Goal: Information Seeking & Learning: Compare options

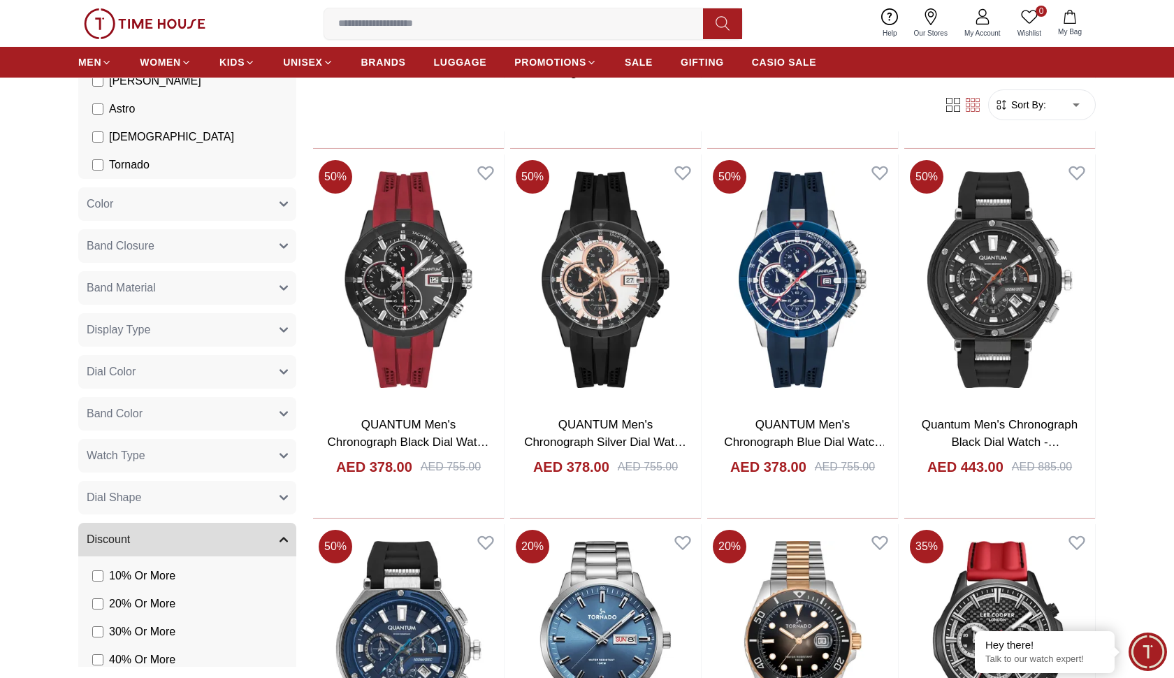
scroll to position [247, 0]
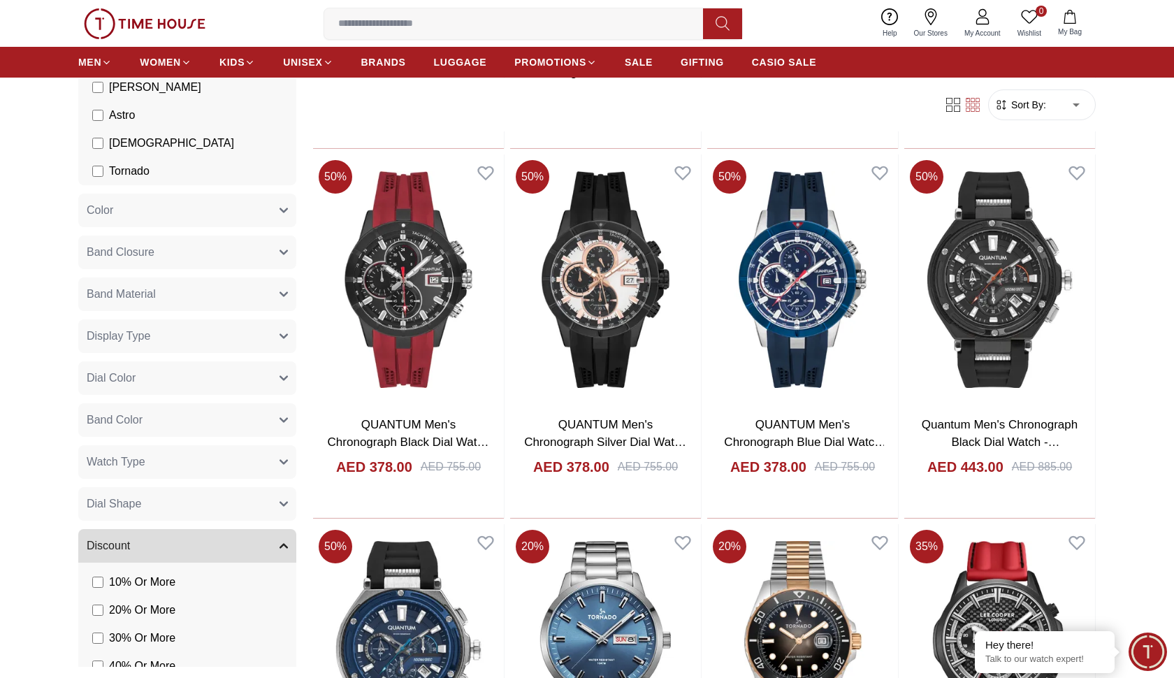
click at [174, 293] on button "Band Material" at bounding box center [187, 295] width 218 height 34
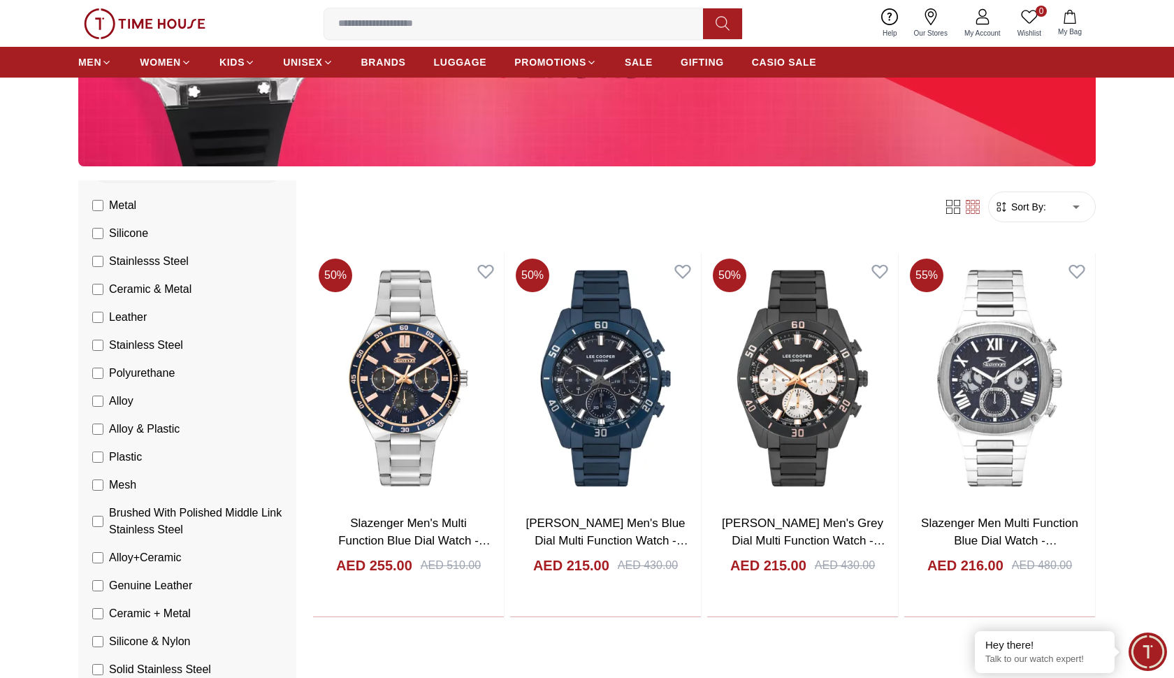
scroll to position [390, 0]
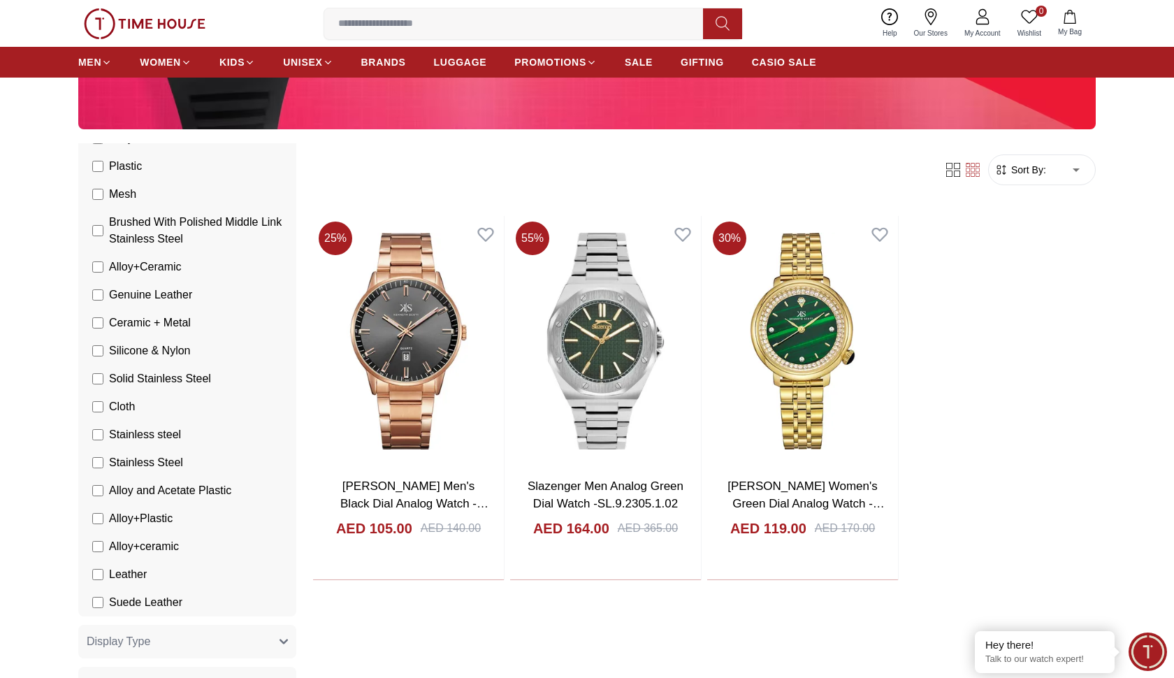
scroll to position [636, 0]
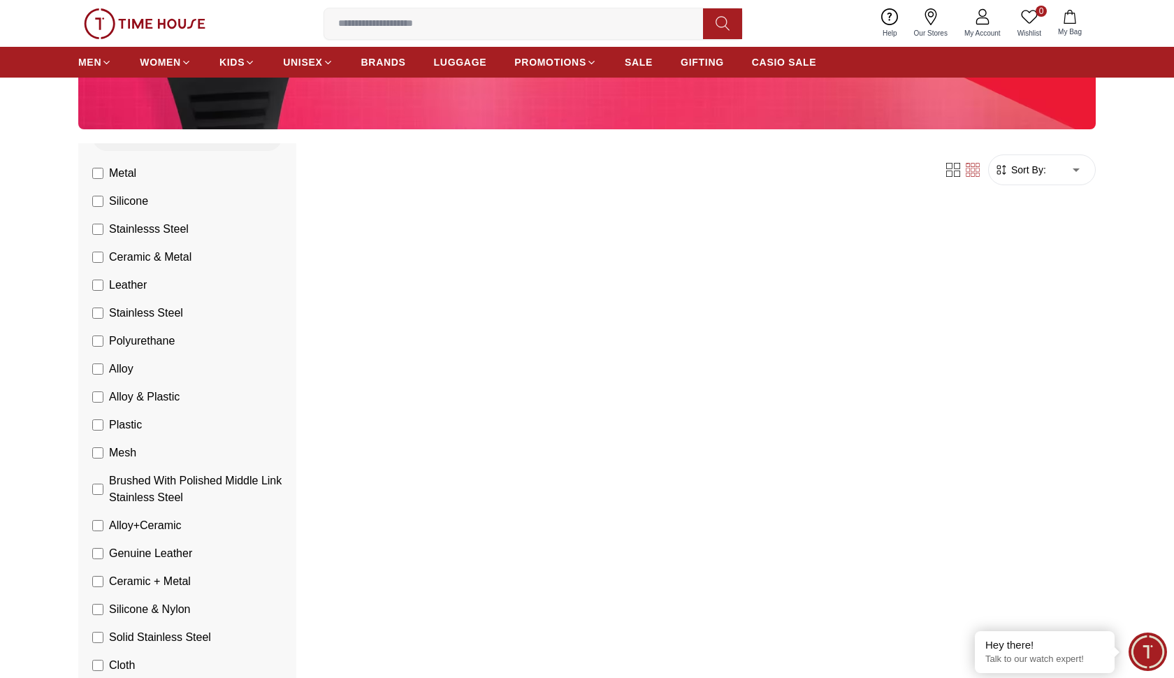
scroll to position [341, 0]
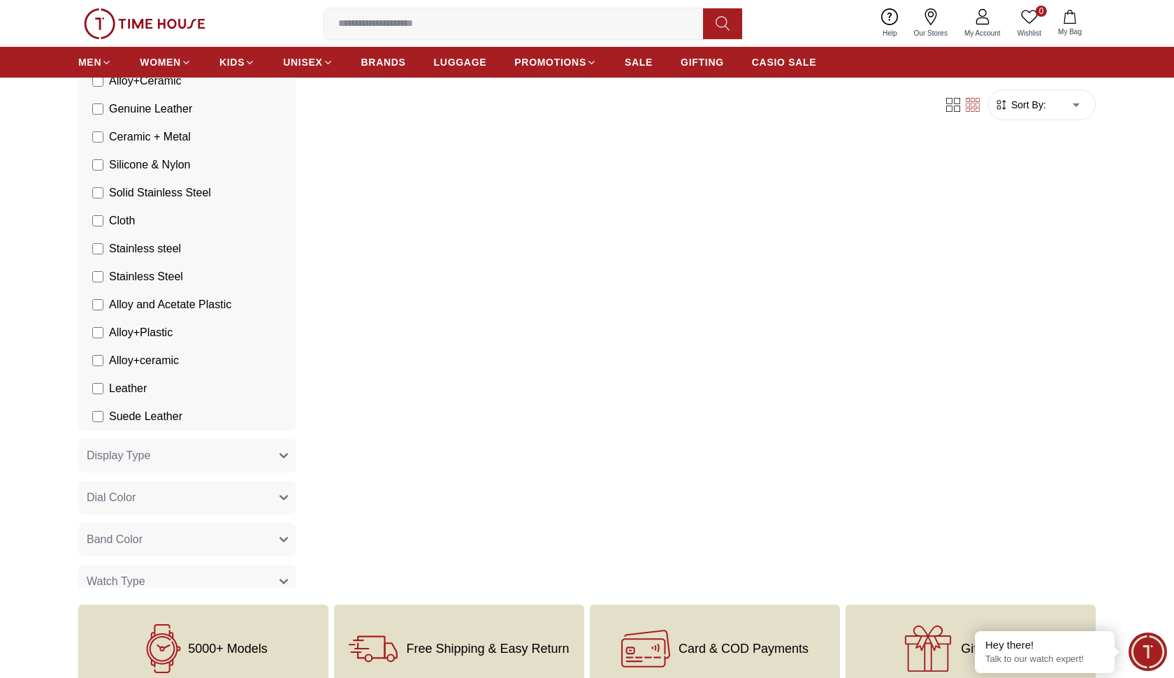
scroll to position [656, 0]
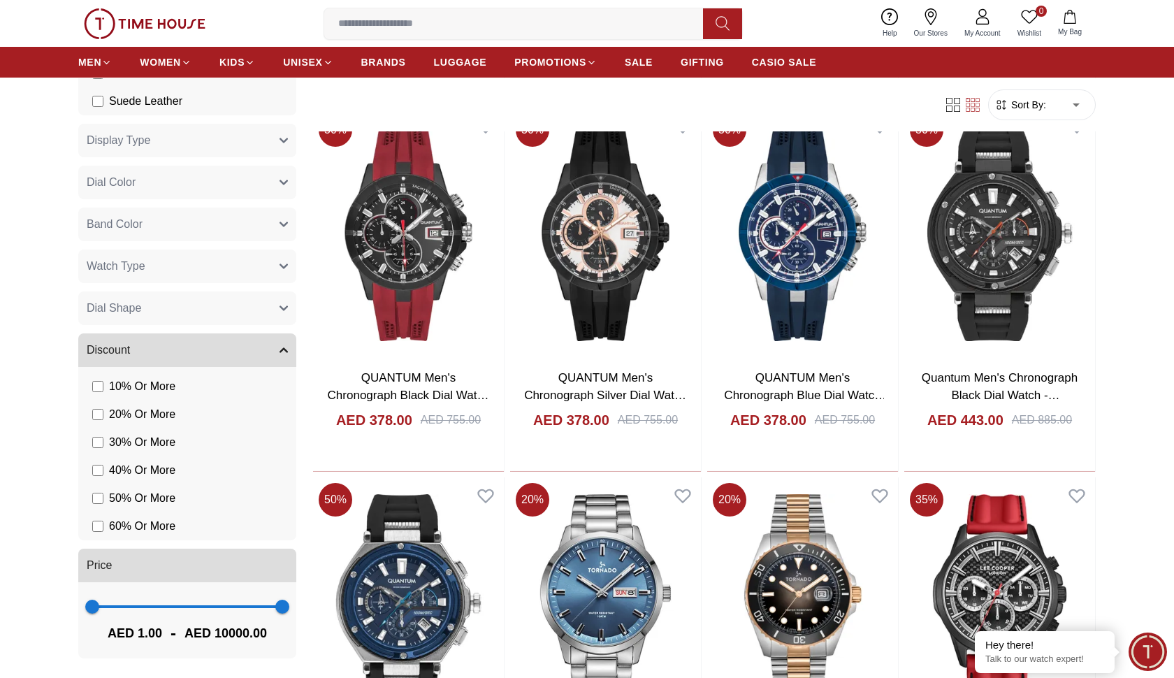
scroll to position [877, 0]
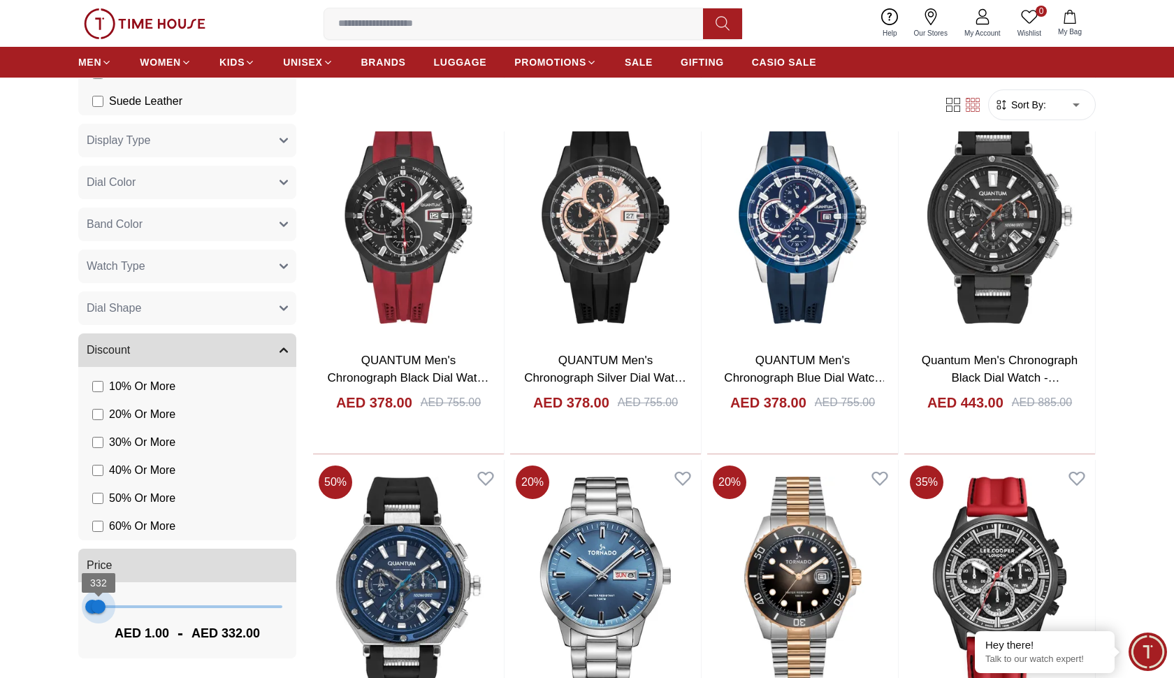
drag, startPoint x: 281, startPoint y: 612, endPoint x: 99, endPoint y: 612, distance: 182.5
click at [99, 612] on span "332" at bounding box center [99, 607] width 14 height 14
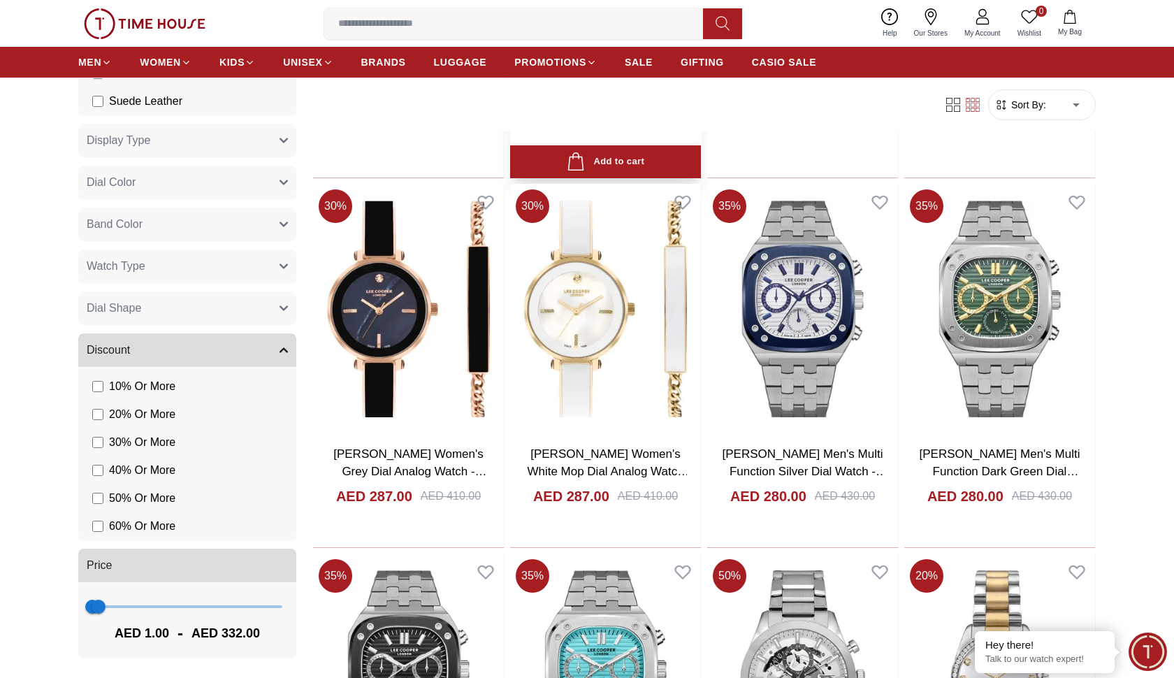
scroll to position [1583, 0]
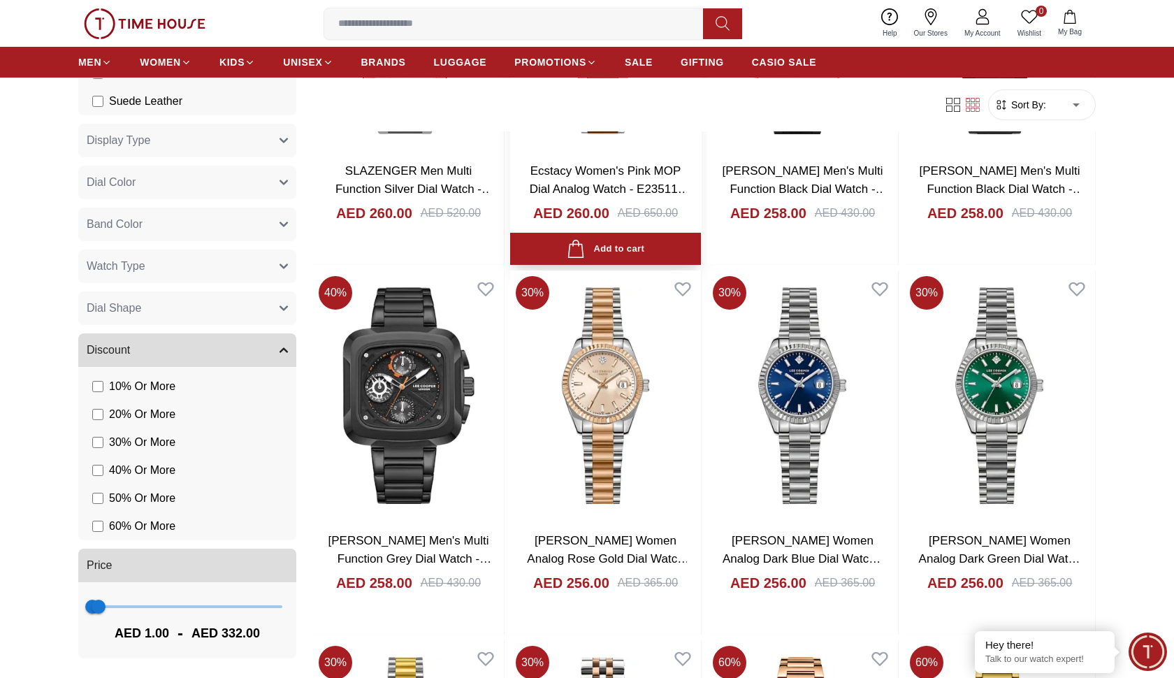
scroll to position [3291, 0]
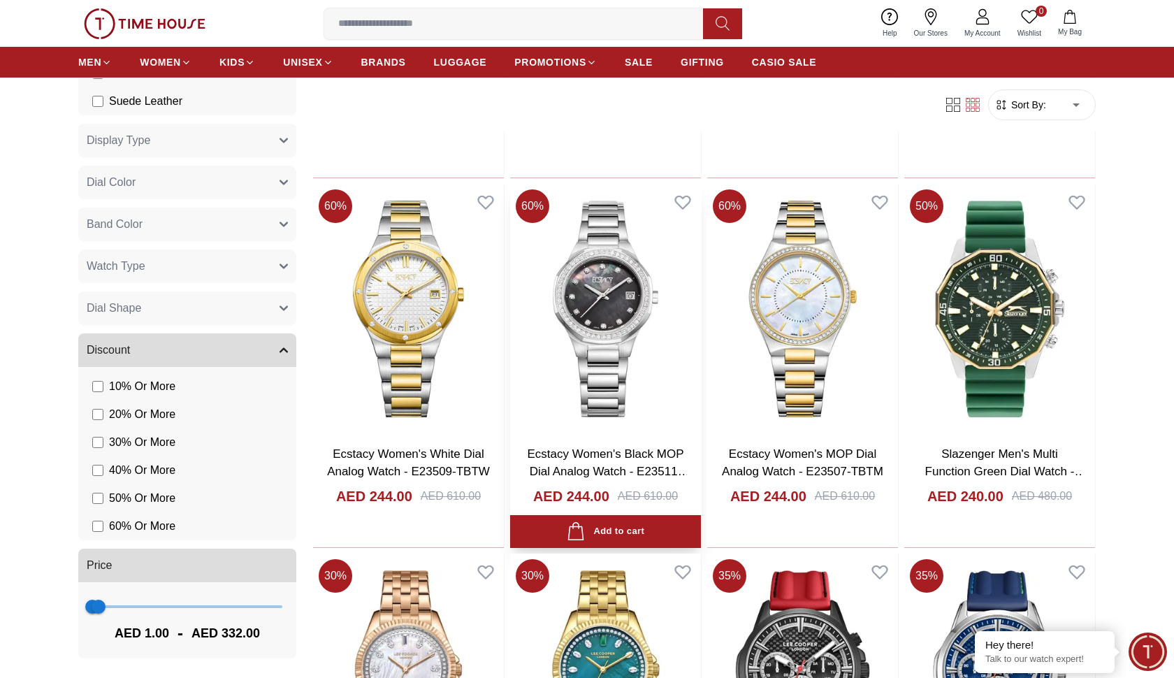
scroll to position [5223, 0]
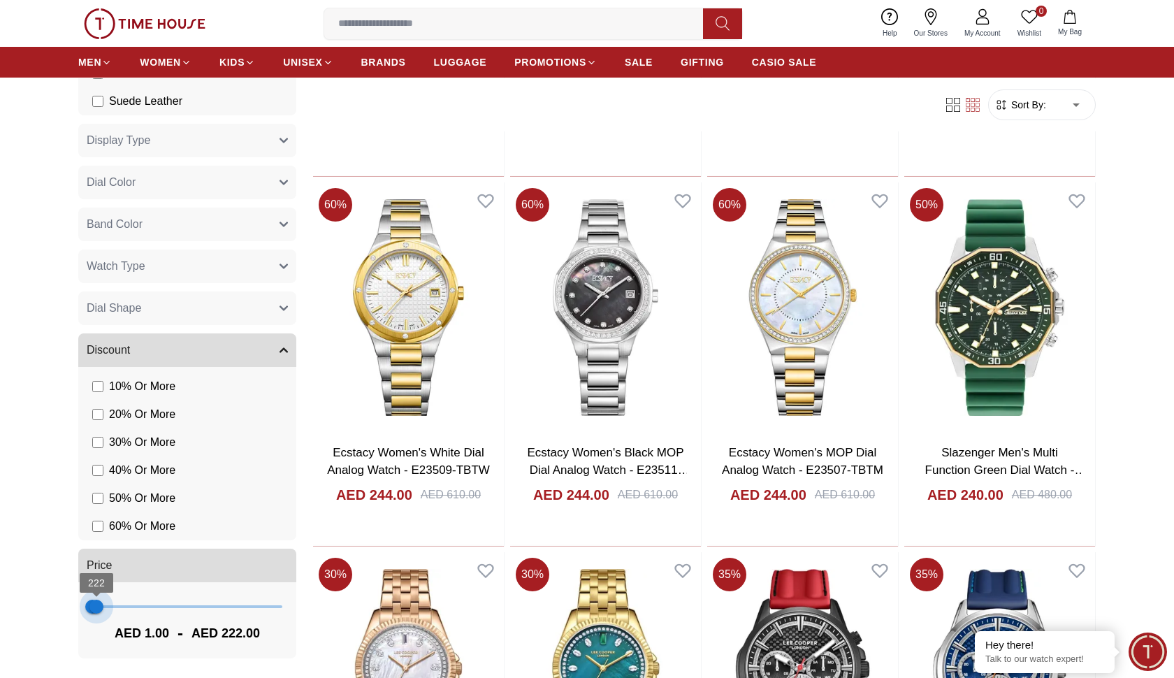
type input "***"
drag, startPoint x: 104, startPoint y: 611, endPoint x: 97, endPoint y: 610, distance: 7.1
click at [97, 610] on span "258" at bounding box center [97, 607] width 14 height 14
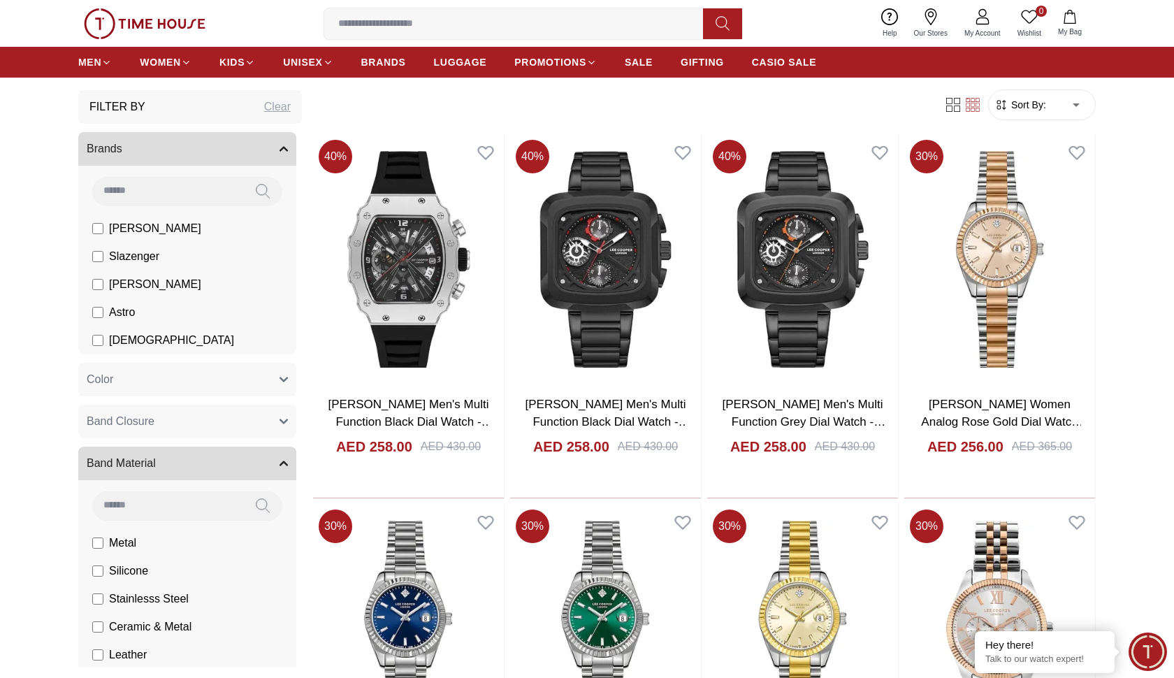
scroll to position [30, 0]
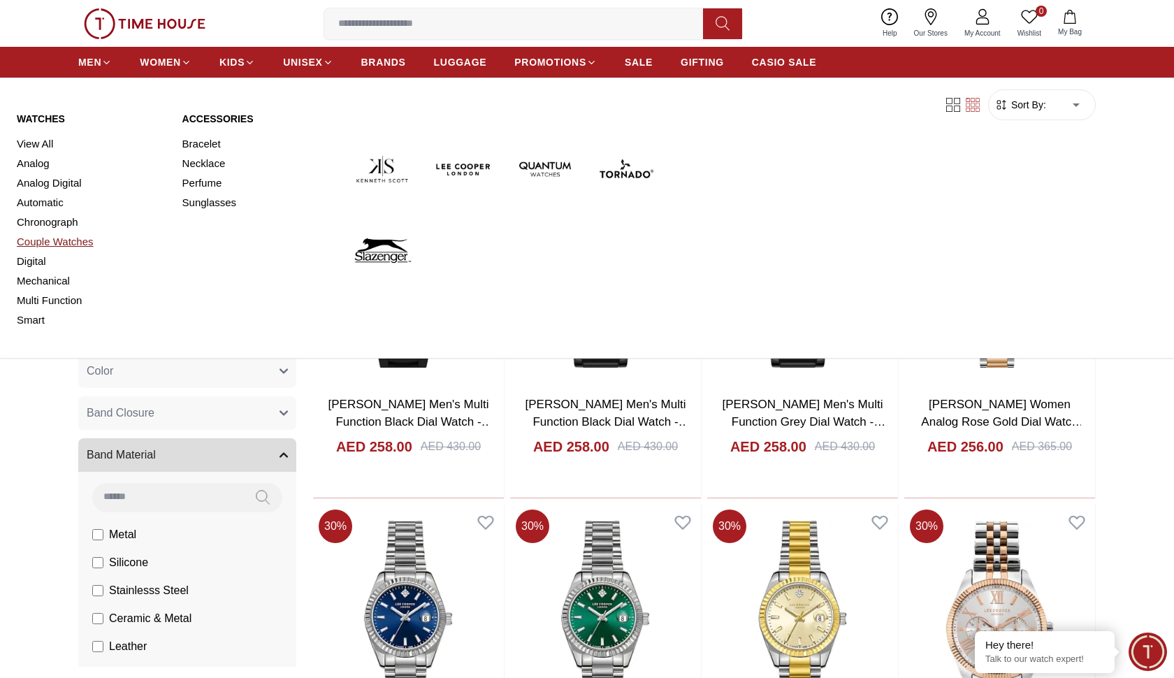
click at [48, 238] on link "Couple Watches" at bounding box center [91, 242] width 149 height 20
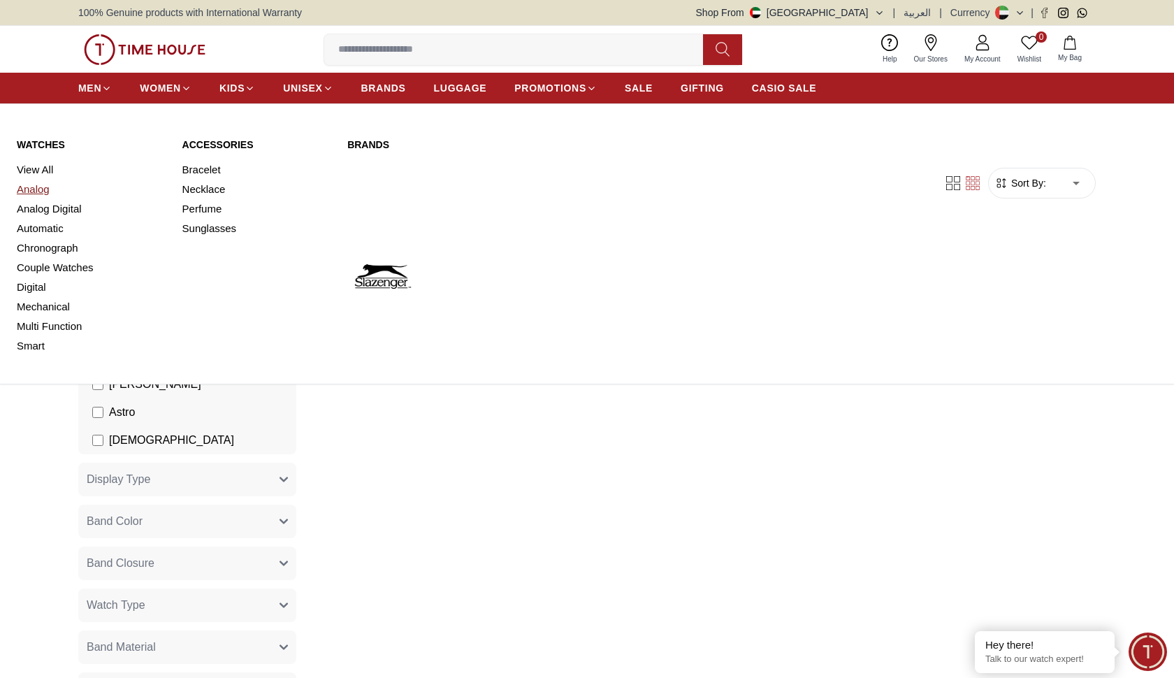
click at [43, 189] on link "Analog" at bounding box center [91, 190] width 149 height 20
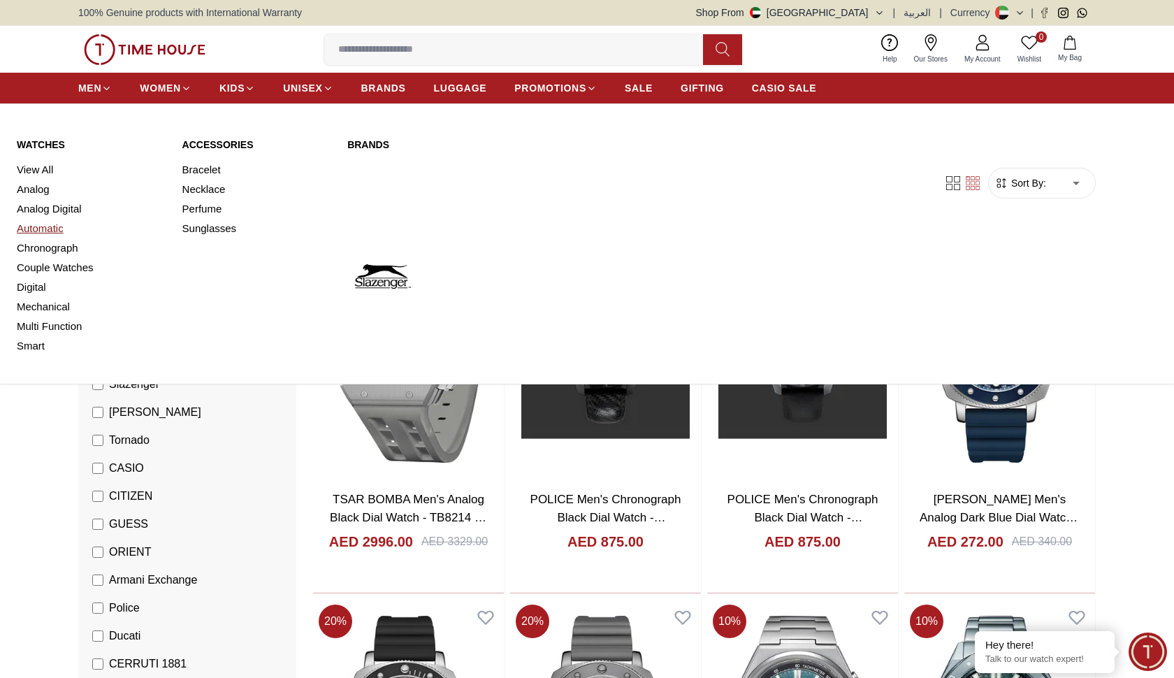
click at [53, 228] on link "Automatic" at bounding box center [91, 229] width 149 height 20
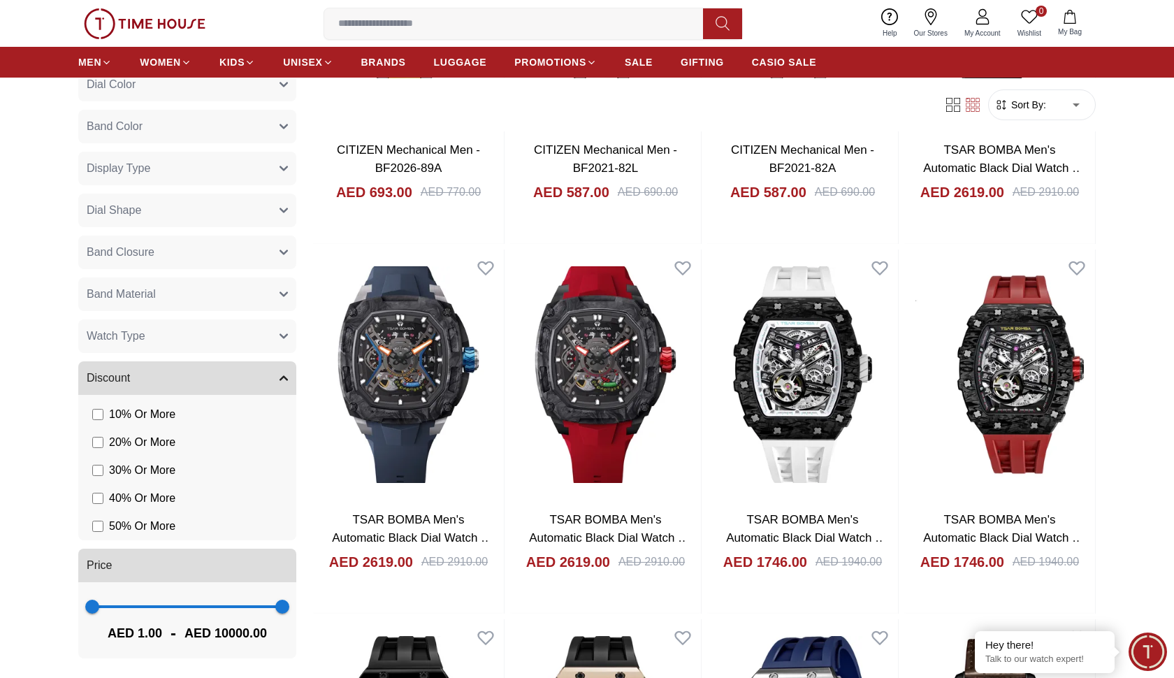
scroll to position [1091, 0]
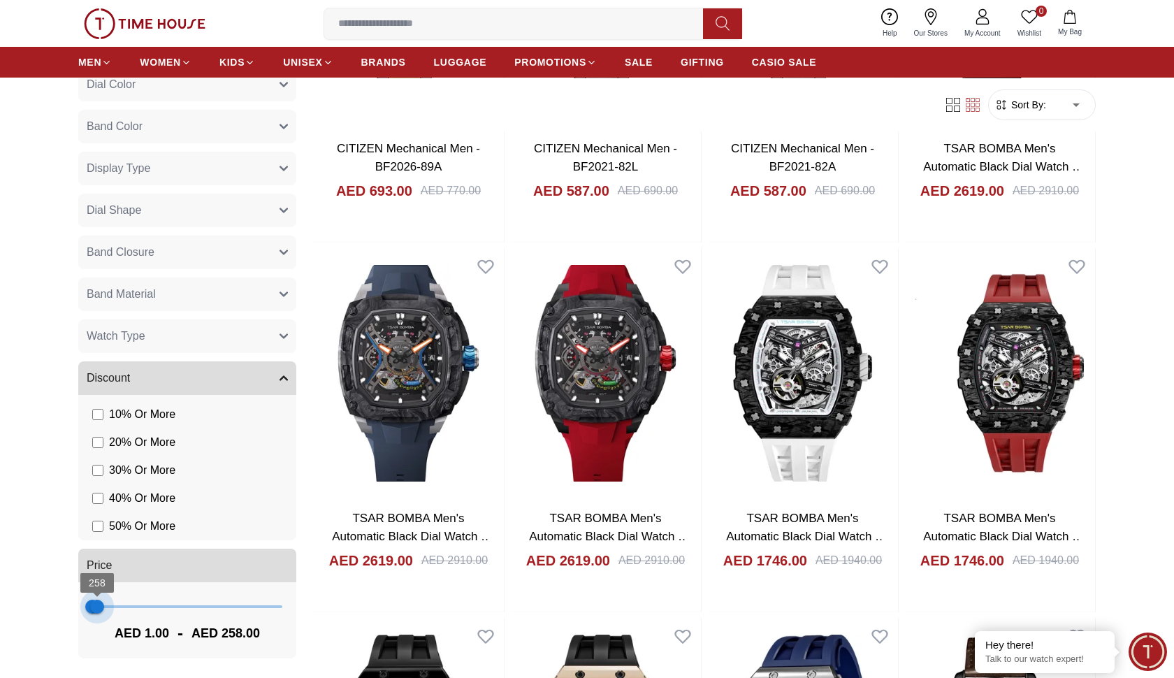
type input "***"
drag, startPoint x: 283, startPoint y: 608, endPoint x: 98, endPoint y: 608, distance: 185.3
click at [98, 608] on span "295" at bounding box center [98, 607] width 14 height 14
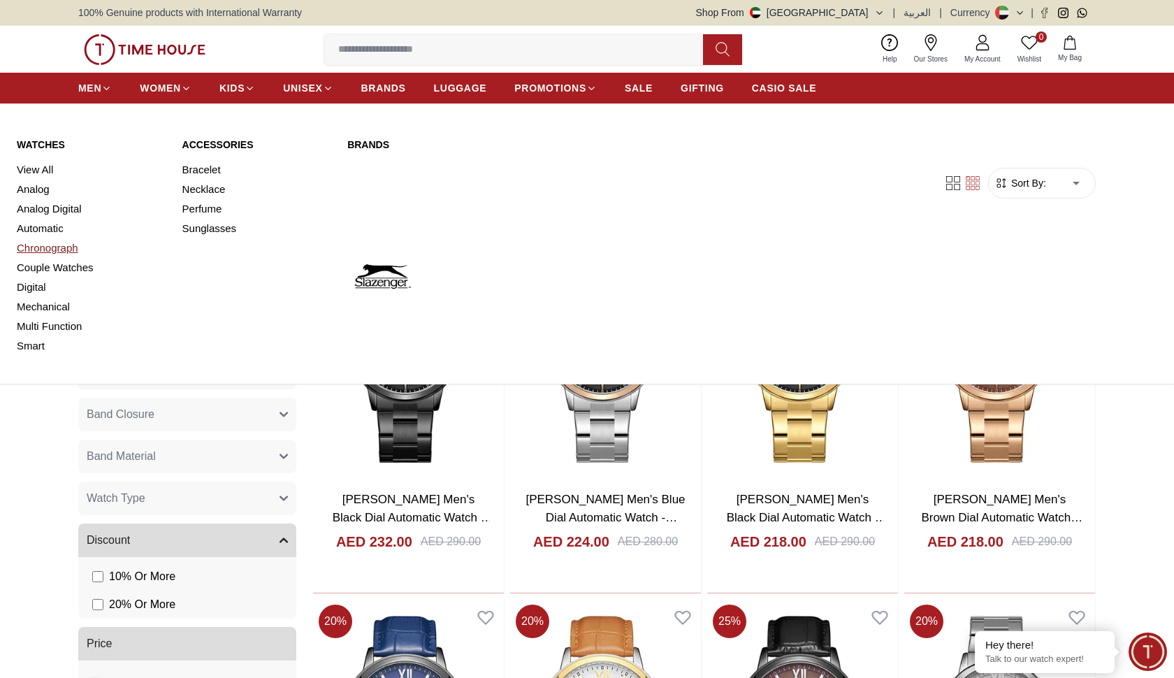
click at [59, 250] on link "Chronograph" at bounding box center [91, 248] width 149 height 20
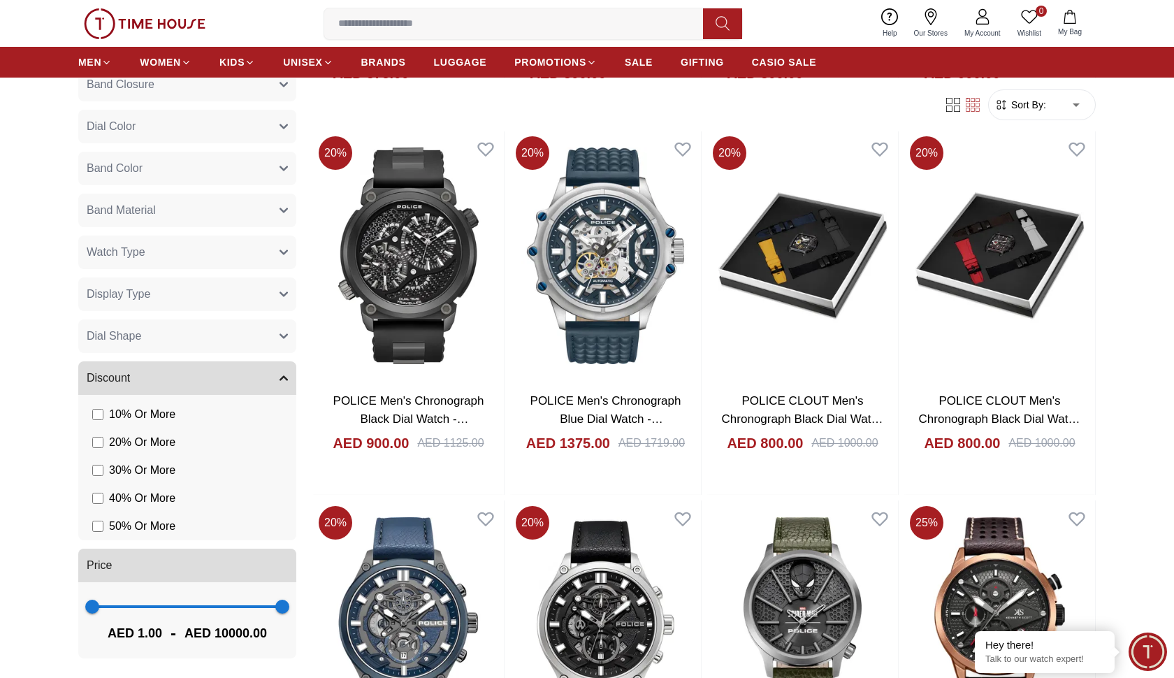
scroll to position [634, 0]
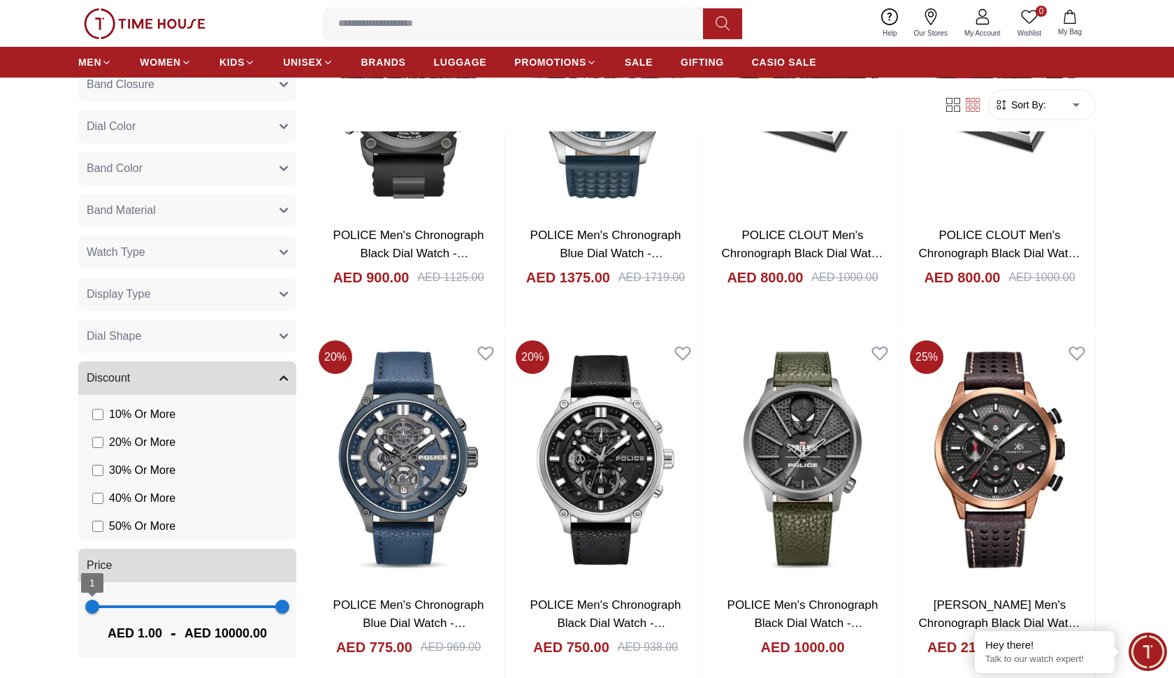
click at [99, 605] on span "1" at bounding box center [92, 607] width 14 height 14
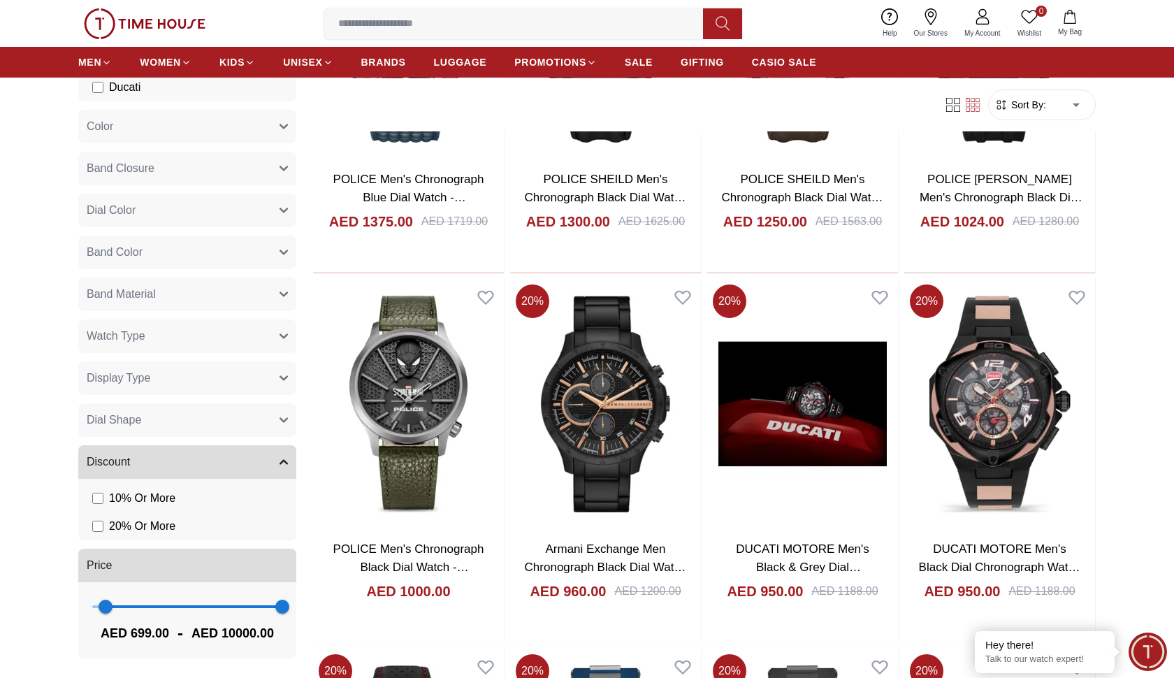
scroll to position [326, 0]
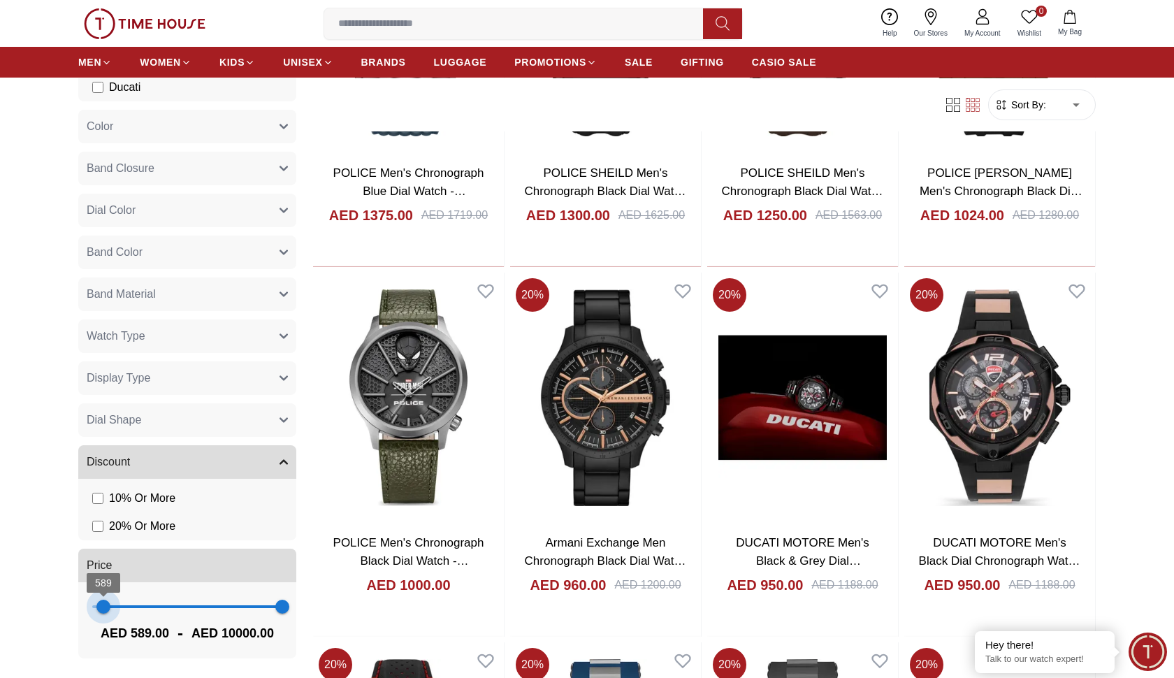
type input "*"
drag, startPoint x: 110, startPoint y: 613, endPoint x: 66, endPoint y: 611, distance: 44.1
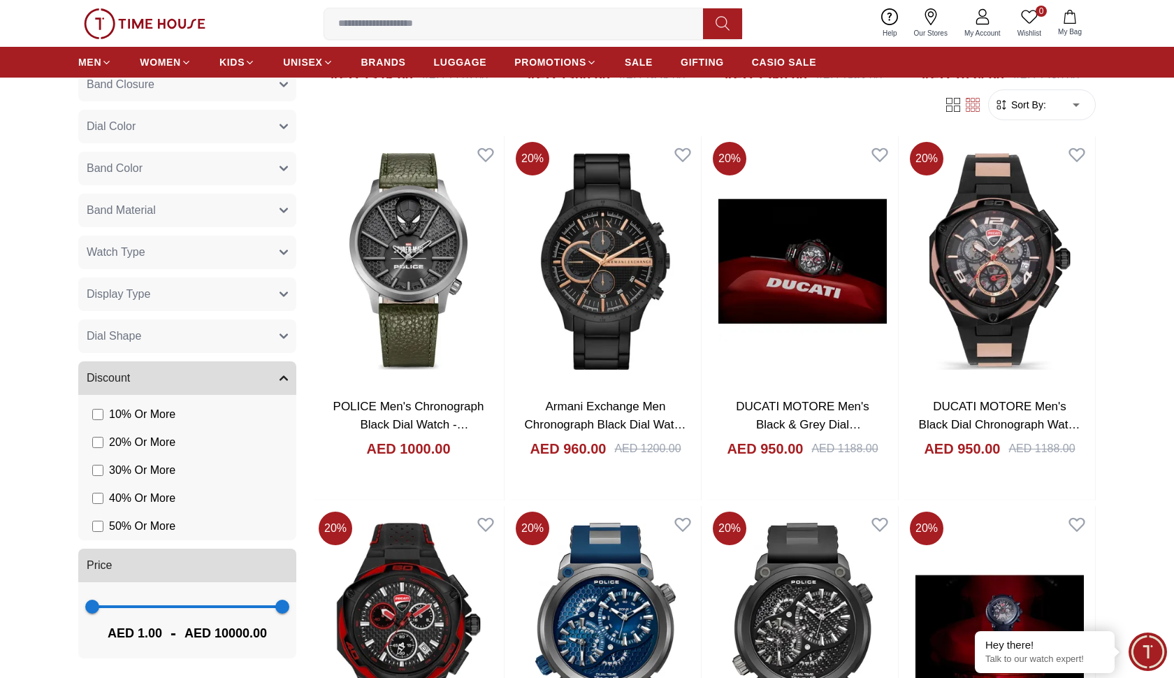
scroll to position [597, 0]
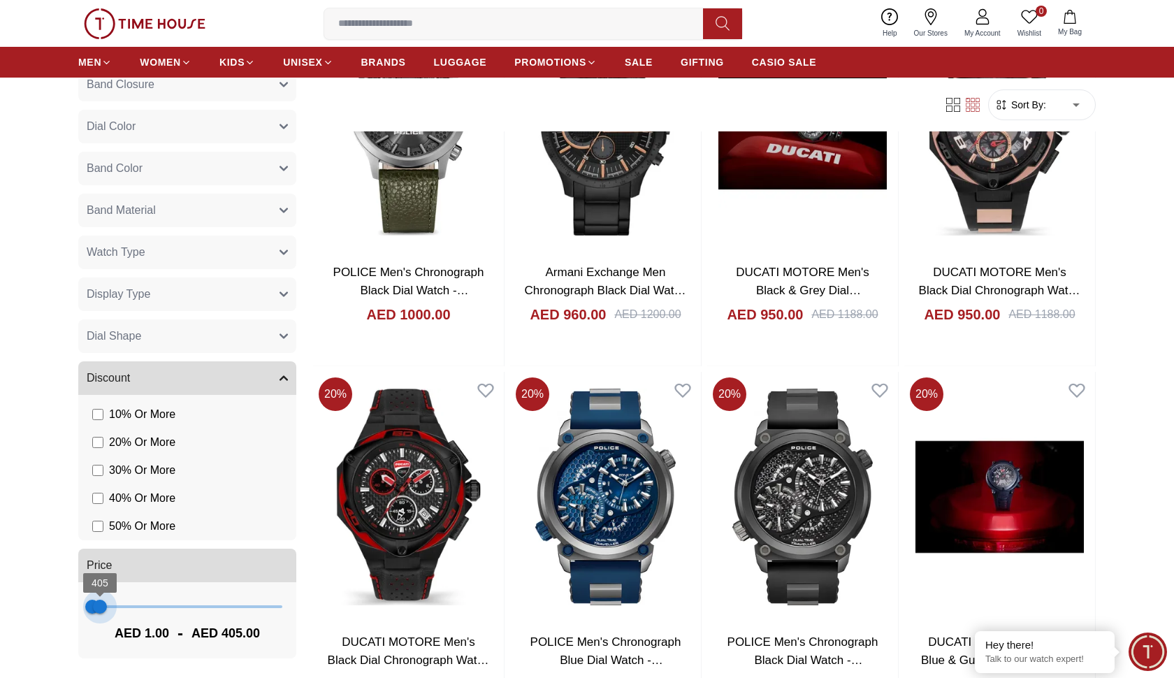
type input "***"
drag, startPoint x: 282, startPoint y: 609, endPoint x: 97, endPoint y: 611, distance: 184.6
click at [97, 611] on span "258" at bounding box center [97, 607] width 14 height 14
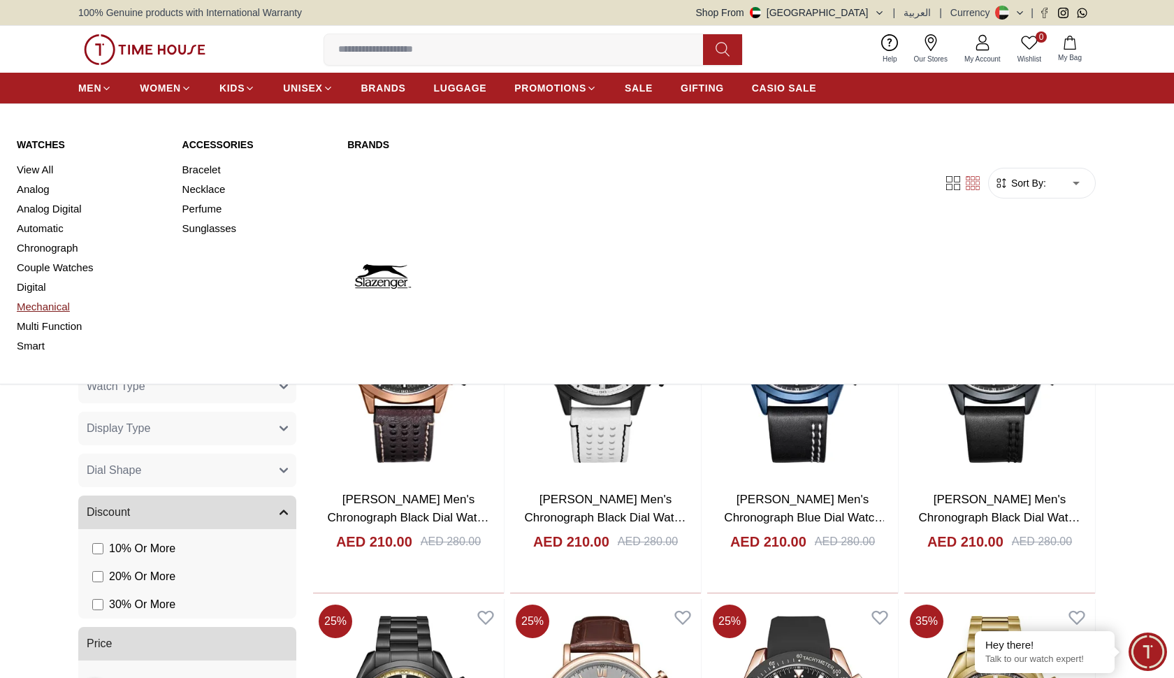
click at [52, 308] on link "Mechanical" at bounding box center [91, 307] width 149 height 20
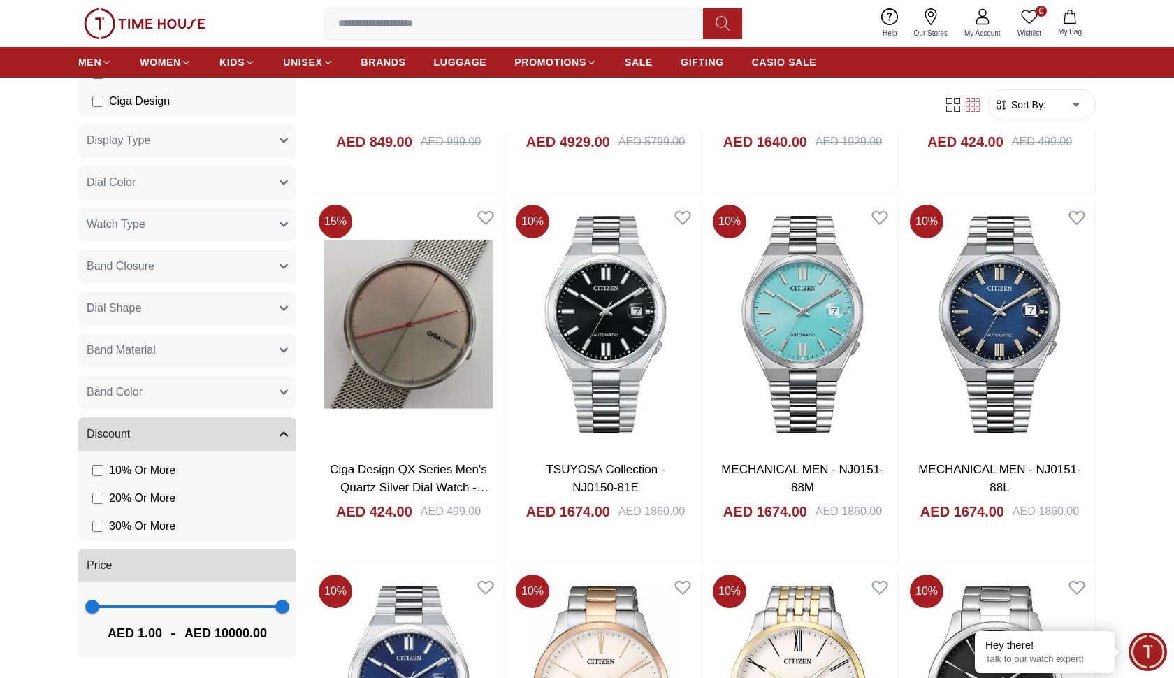
scroll to position [205, 0]
type input "***"
drag, startPoint x: 283, startPoint y: 605, endPoint x: 97, endPoint y: 606, distance: 186.0
click at [97, 606] on span "258" at bounding box center [97, 607] width 14 height 14
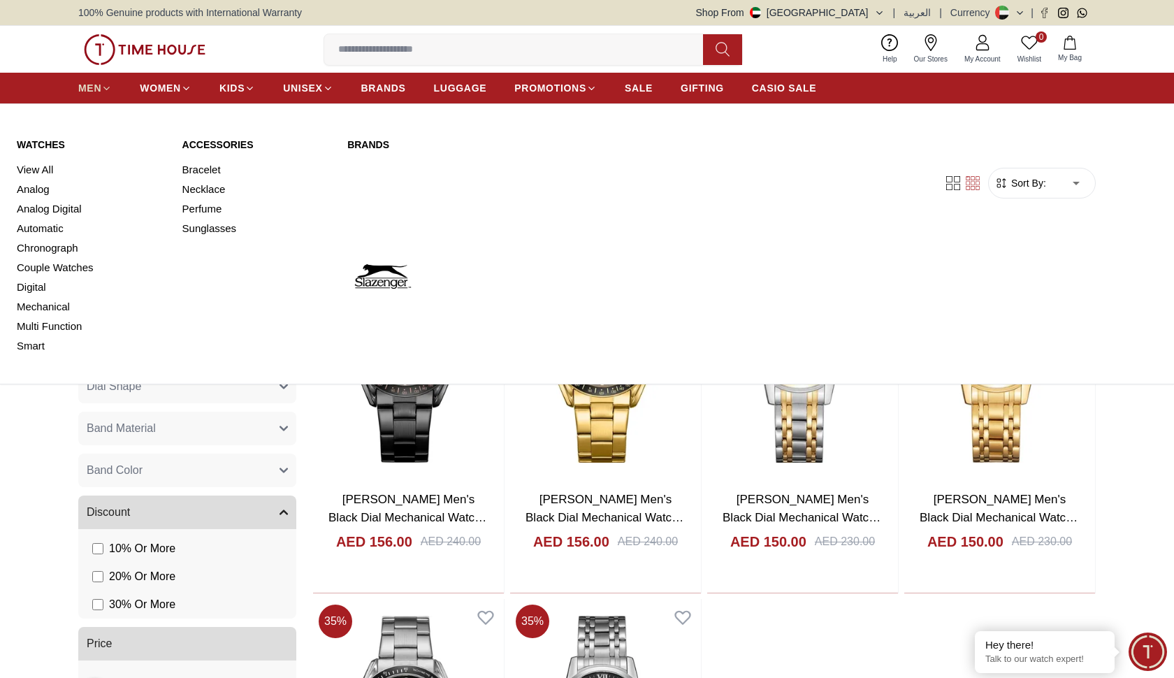
click at [103, 89] on icon at bounding box center [106, 88] width 10 height 10
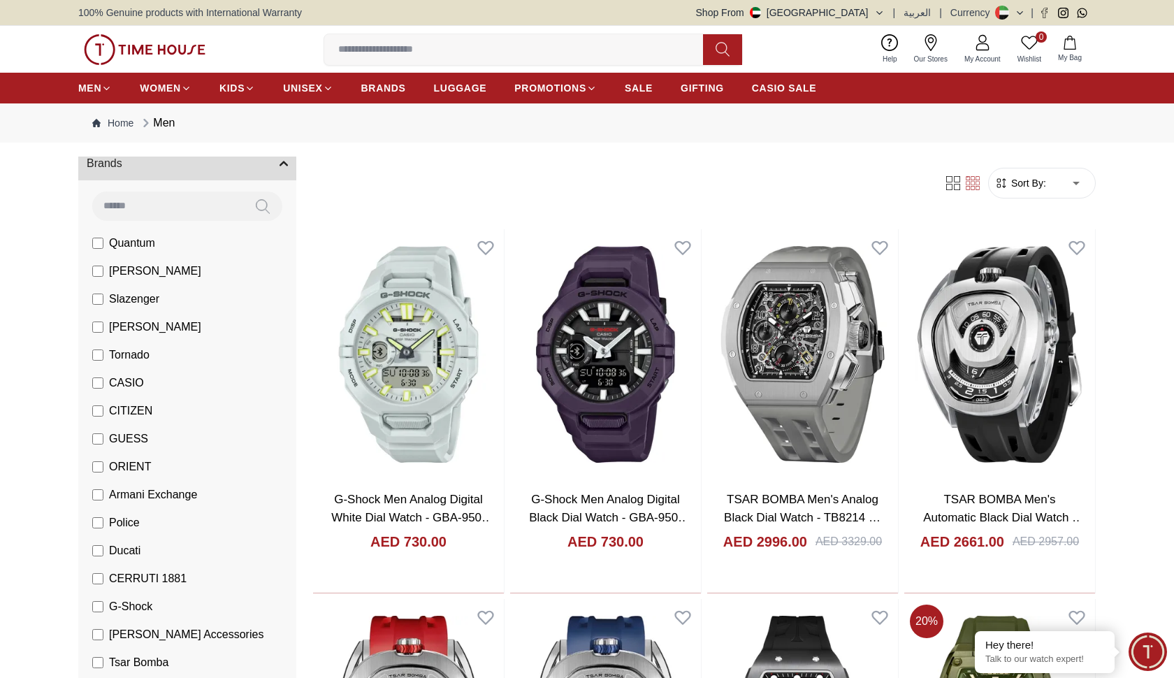
scroll to position [110, 0]
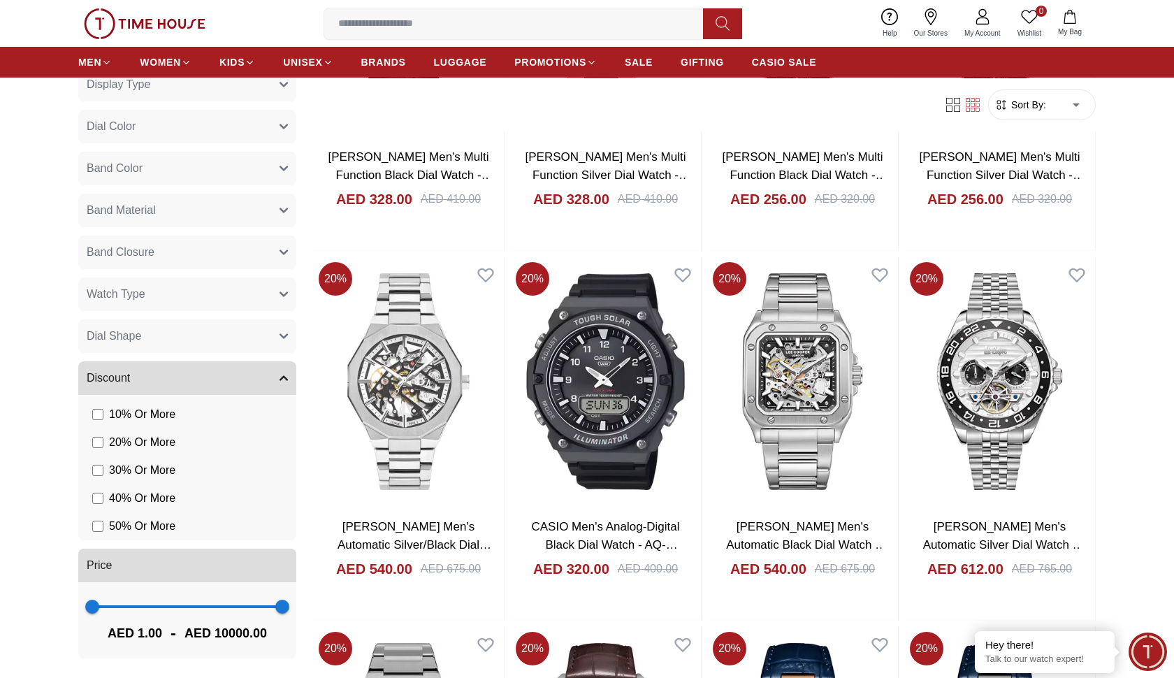
scroll to position [1079, 0]
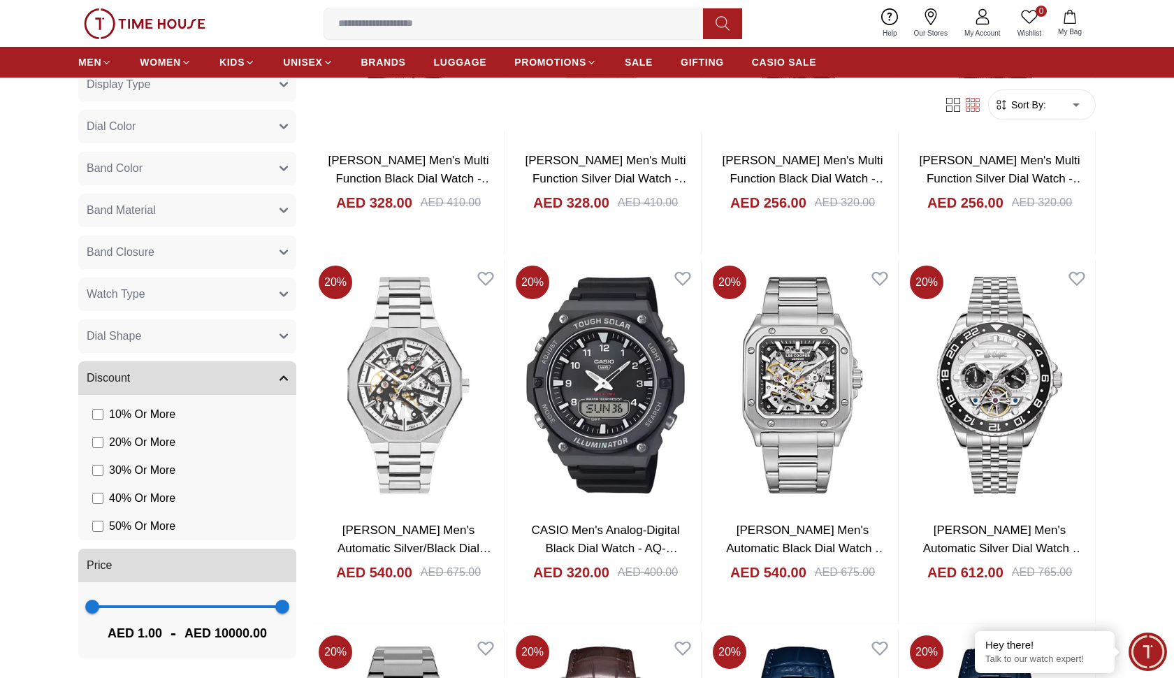
click at [148, 217] on span "Band Material" at bounding box center [121, 210] width 69 height 17
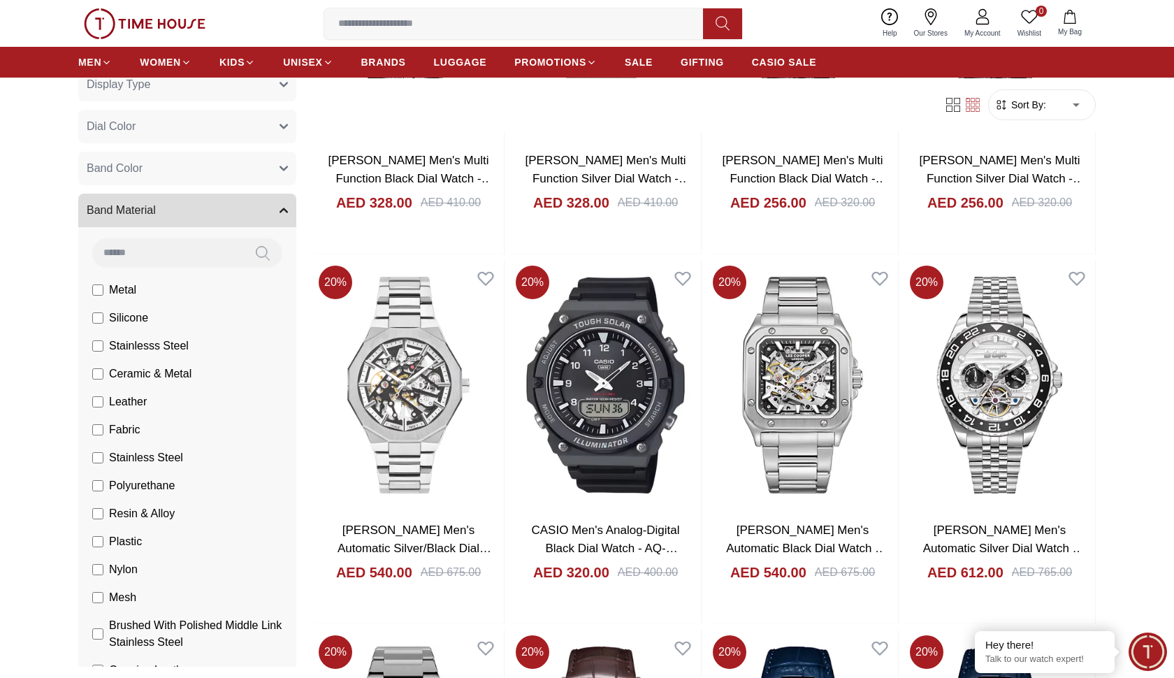
click at [114, 287] on span "Metal" at bounding box center [122, 290] width 27 height 17
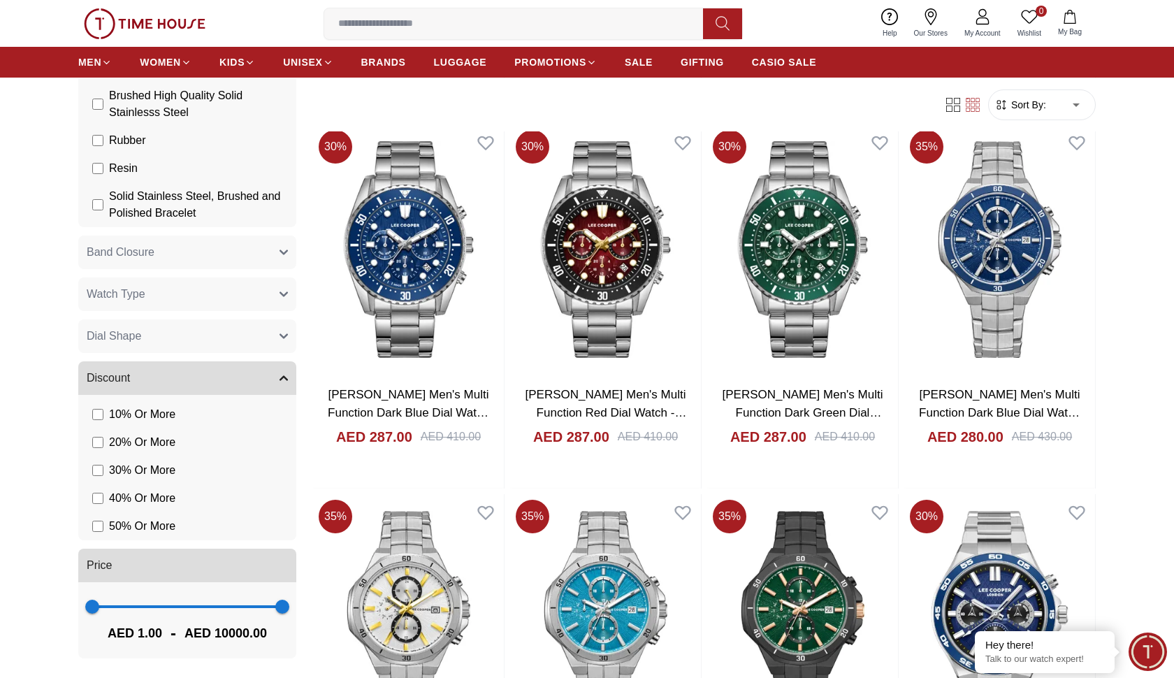
scroll to position [1228, 0]
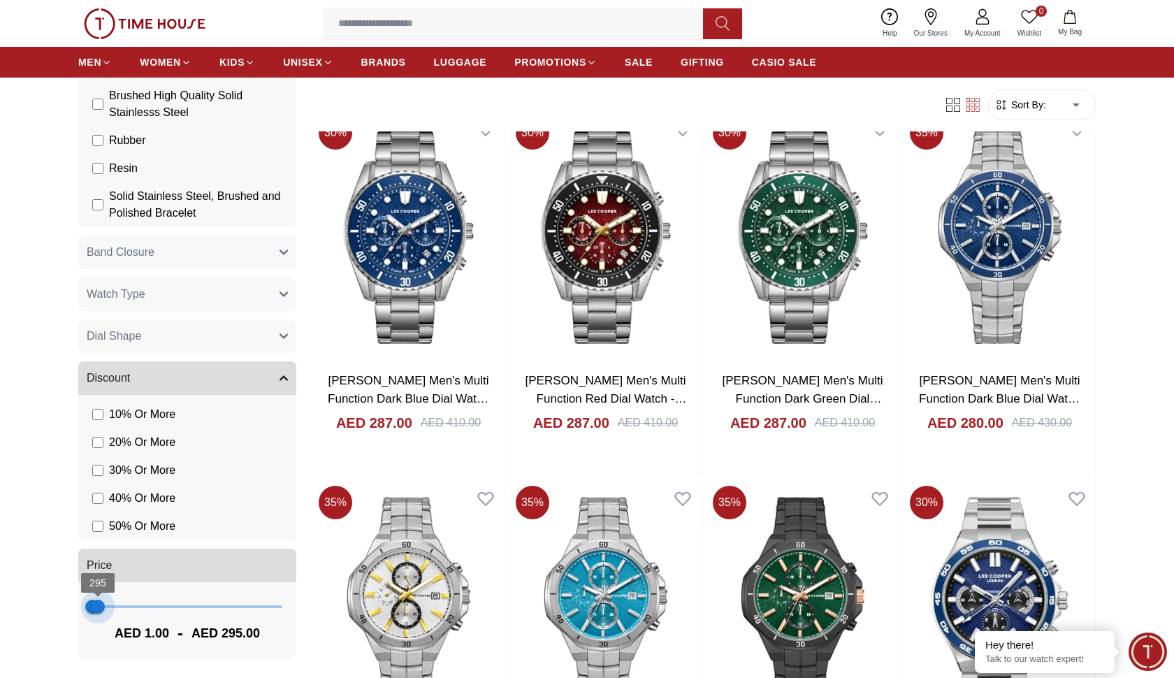
type input "***"
drag, startPoint x: 282, startPoint y: 610, endPoint x: 97, endPoint y: 615, distance: 184.6
click at [97, 614] on span "258" at bounding box center [97, 607] width 14 height 14
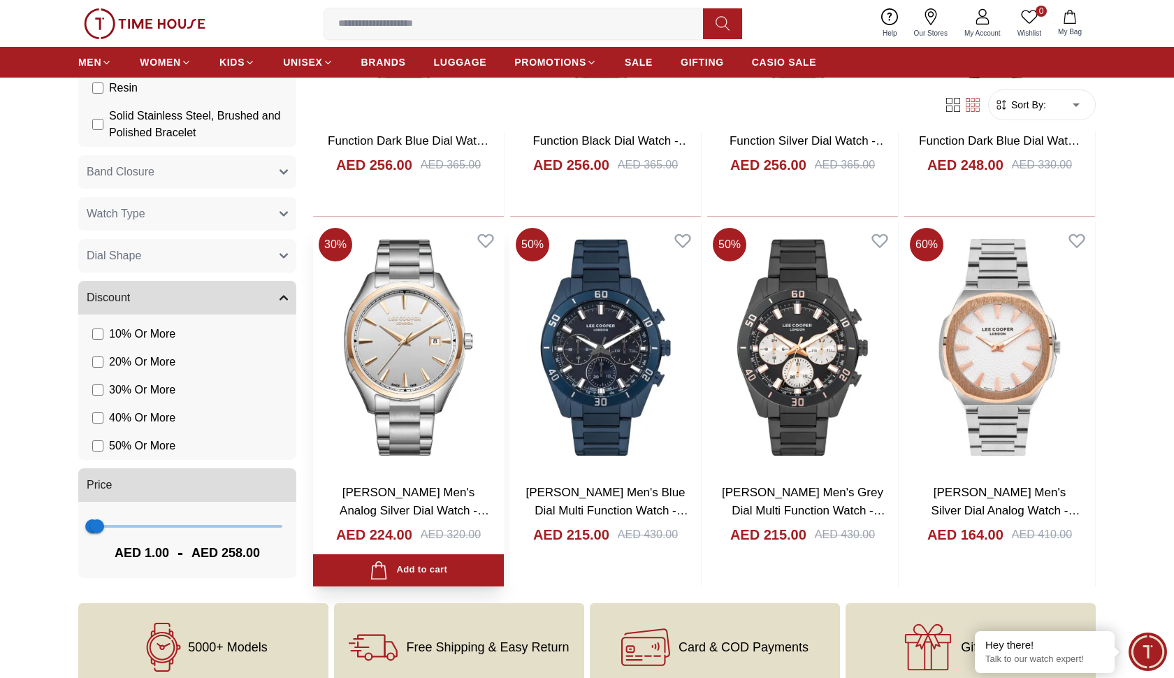
scroll to position [377, 0]
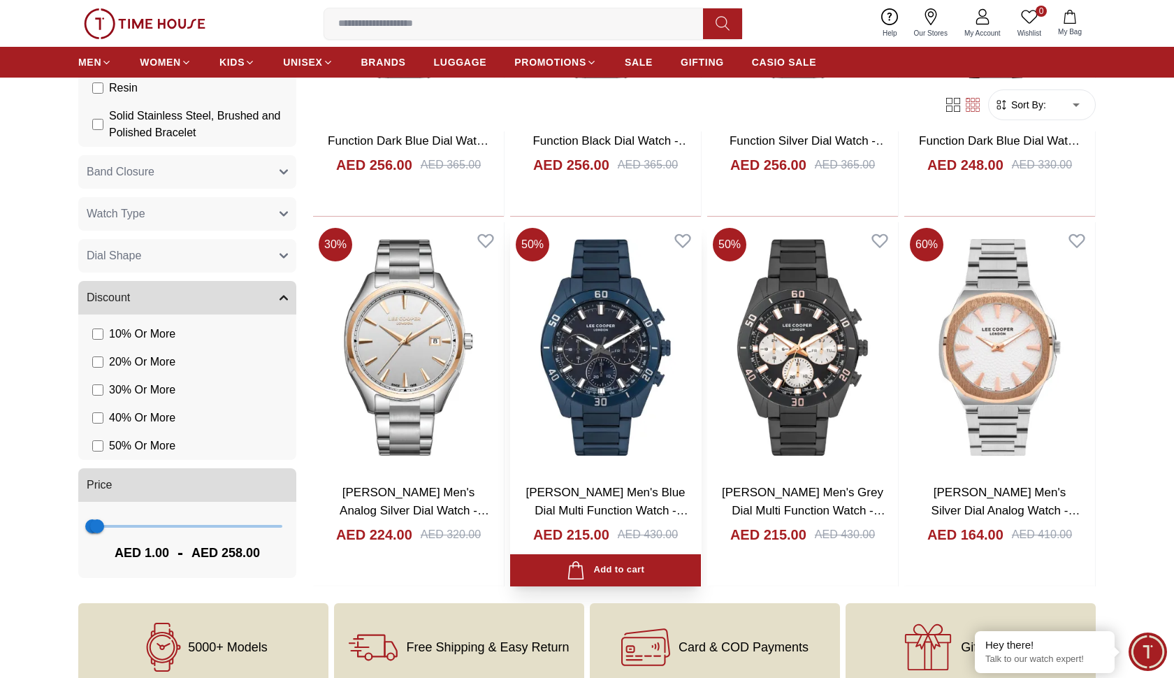
click at [604, 438] on img at bounding box center [605, 347] width 191 height 250
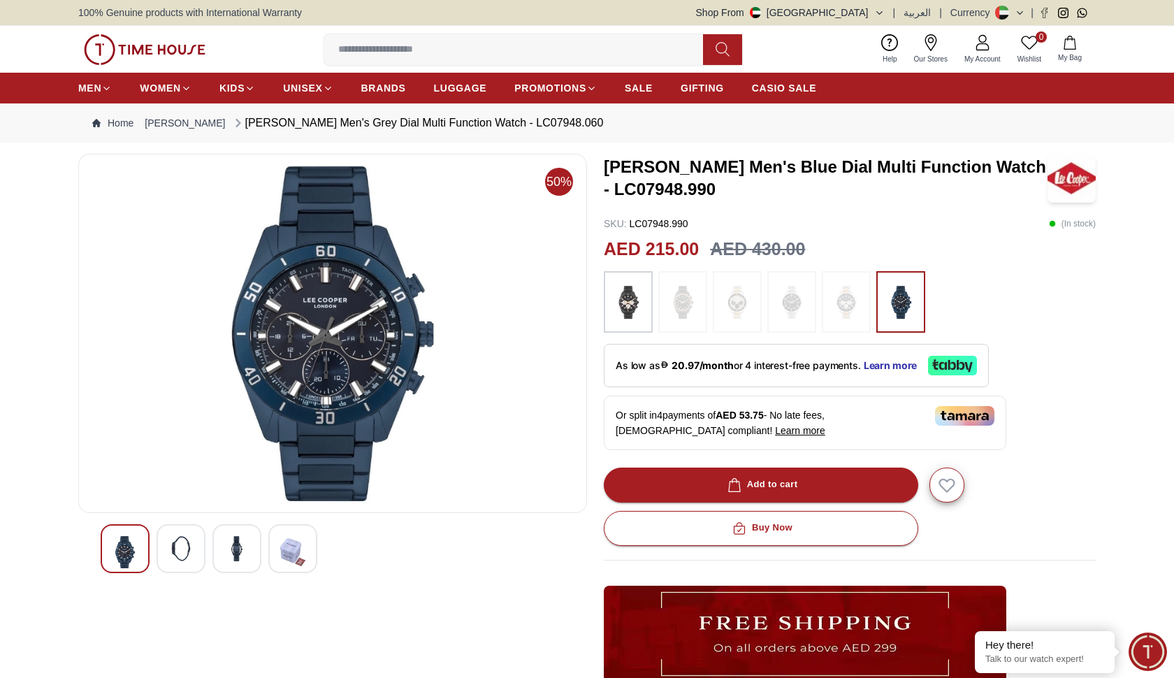
click at [628, 313] on img at bounding box center [628, 302] width 35 height 48
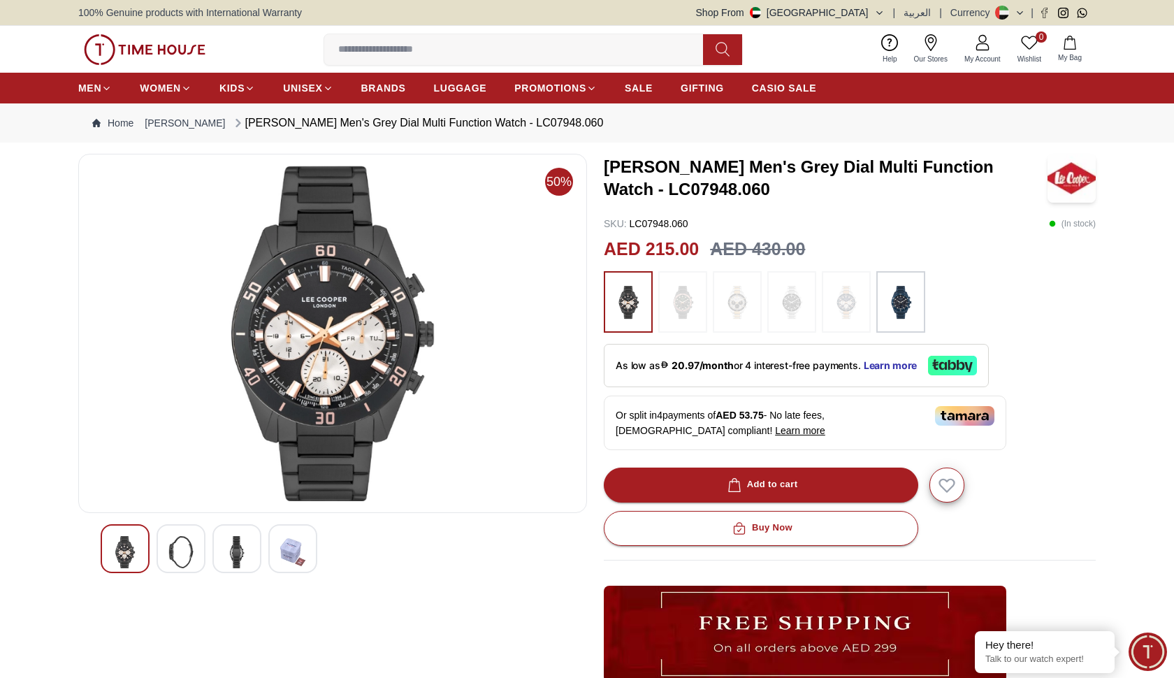
click at [910, 309] on img at bounding box center [901, 302] width 35 height 48
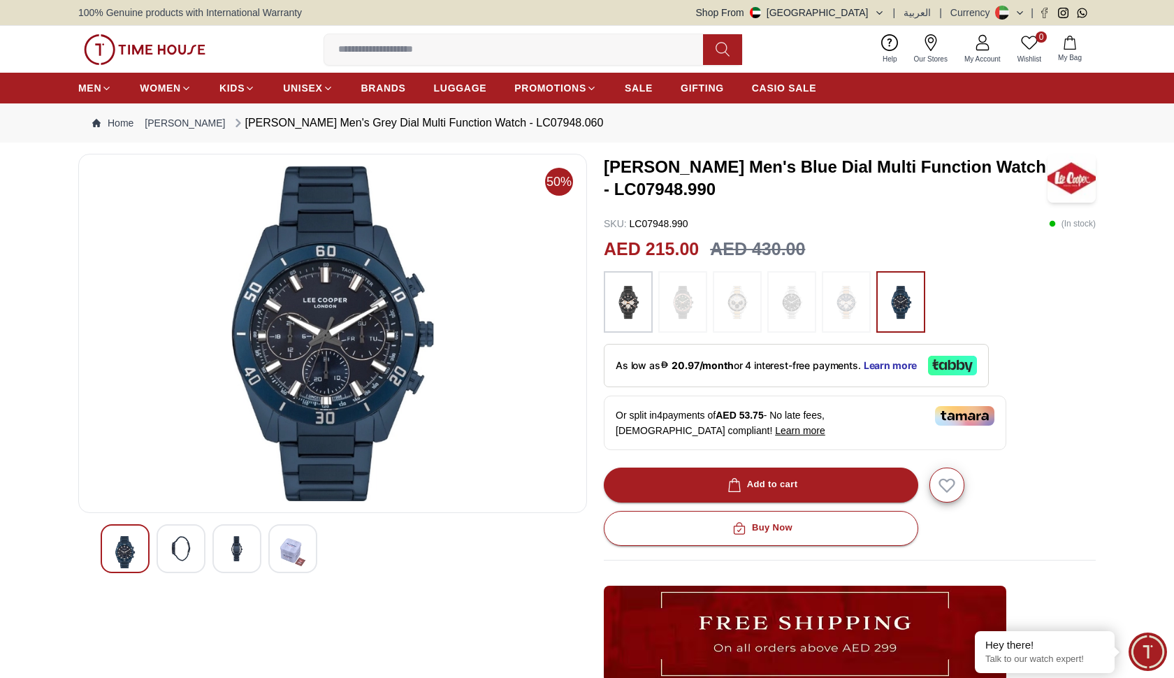
click at [640, 305] on img at bounding box center [628, 302] width 35 height 48
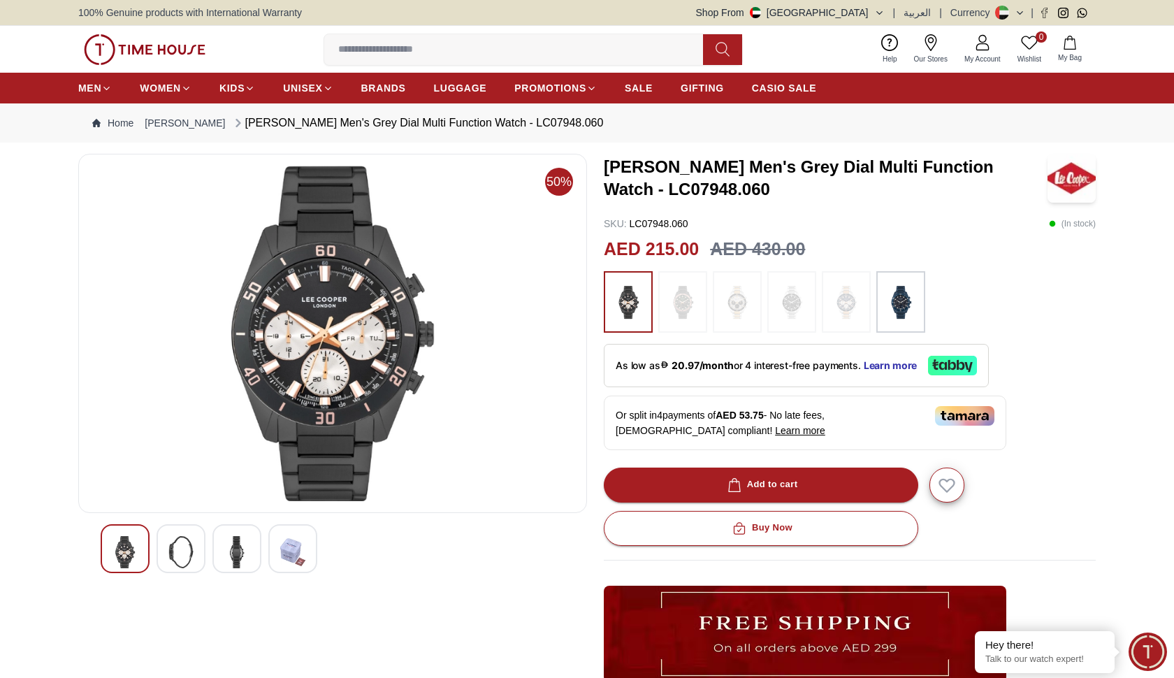
click at [907, 300] on img at bounding box center [901, 302] width 35 height 48
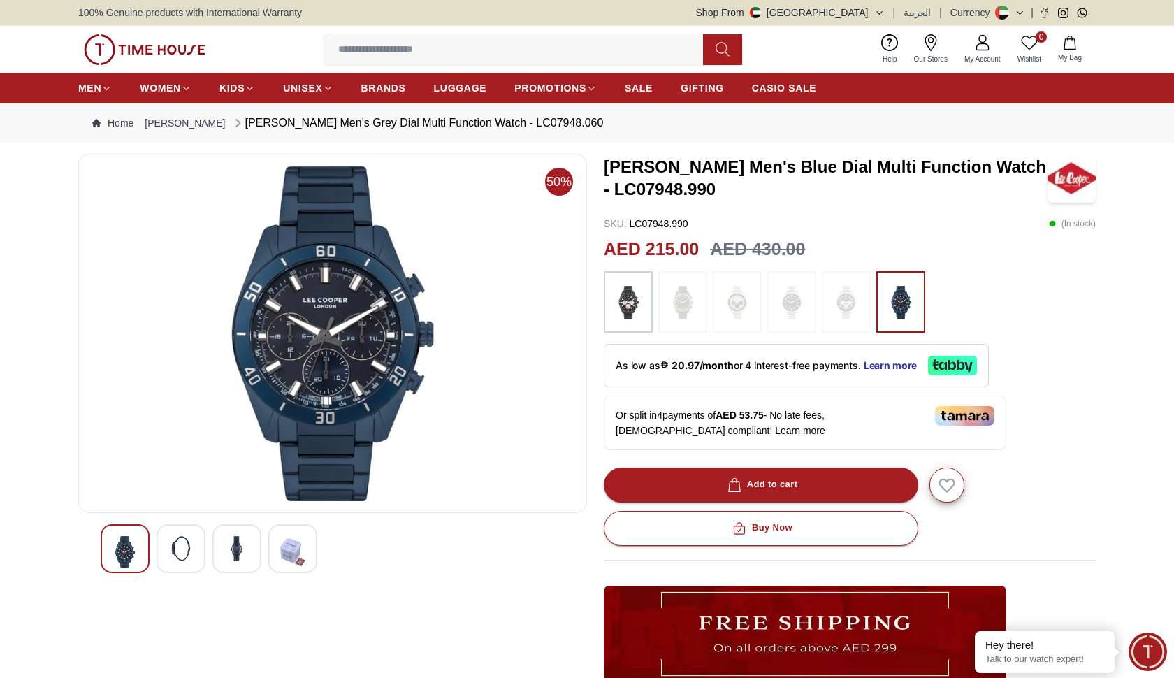
click at [243, 555] on img at bounding box center [236, 548] width 25 height 25
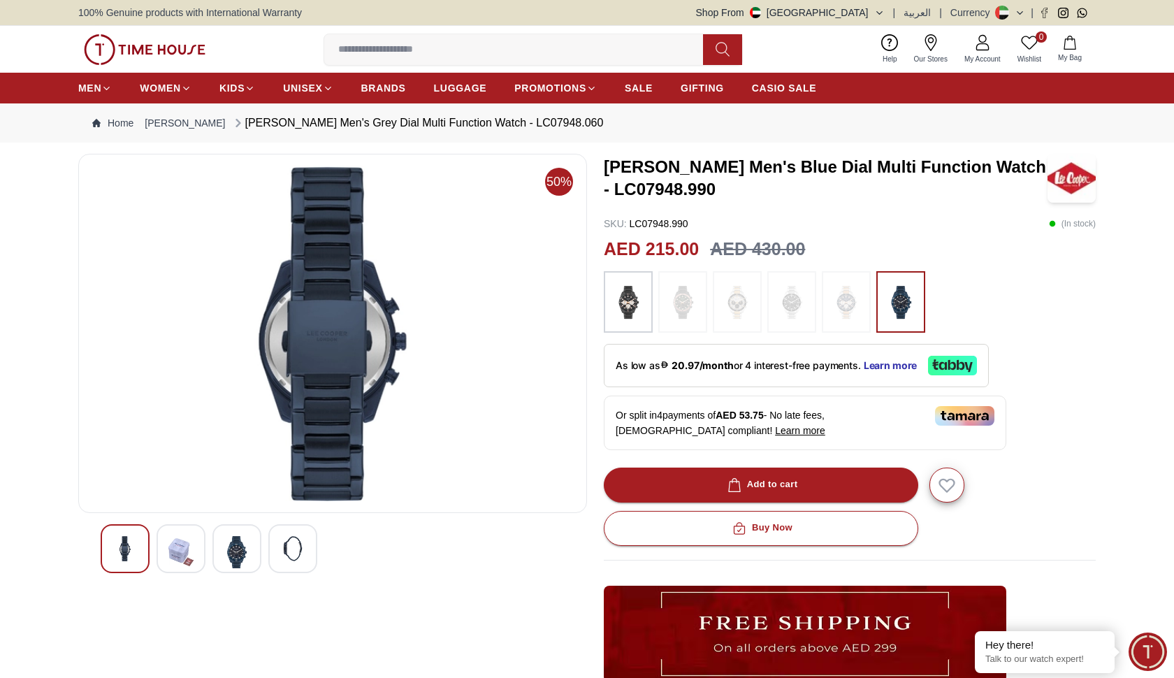
click at [131, 549] on img at bounding box center [125, 548] width 25 height 25
click at [121, 552] on img at bounding box center [125, 548] width 25 height 25
click at [231, 550] on img at bounding box center [236, 552] width 25 height 32
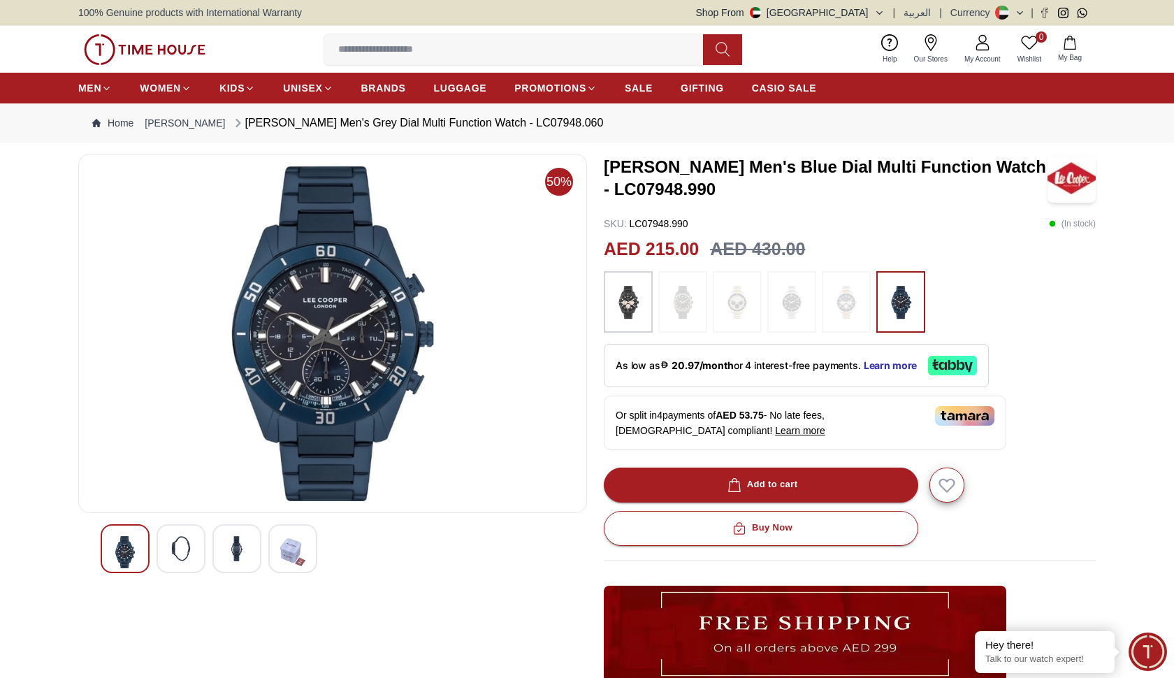
click at [630, 305] on img at bounding box center [628, 302] width 35 height 48
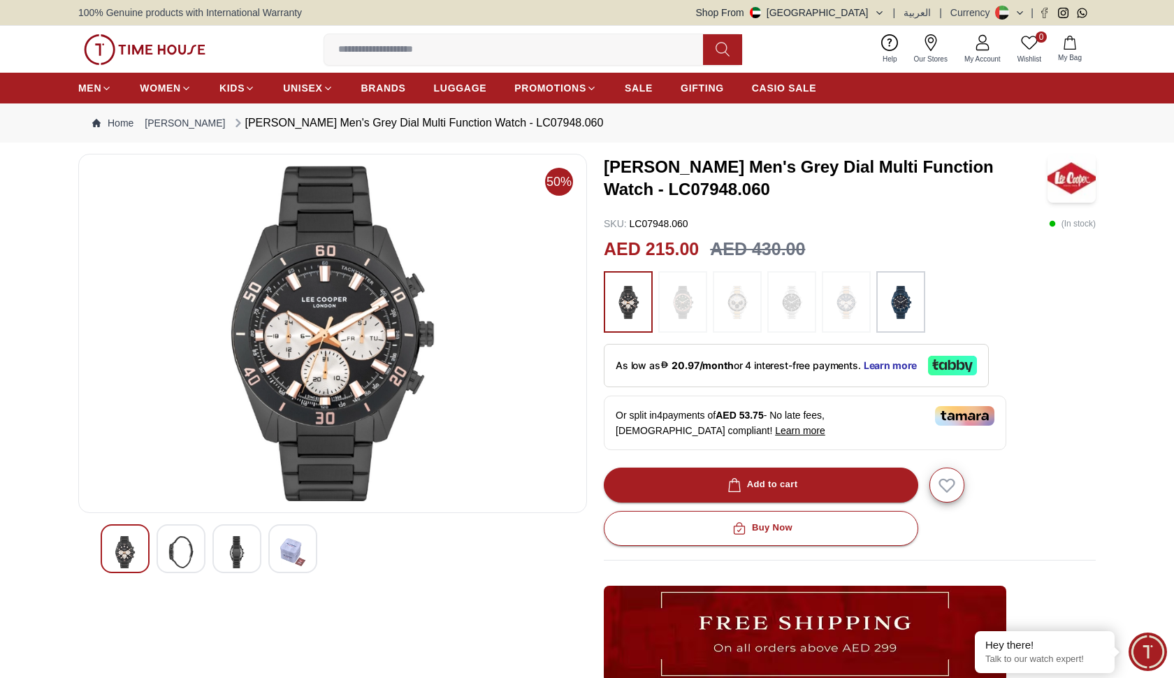
click at [898, 300] on img at bounding box center [901, 302] width 35 height 48
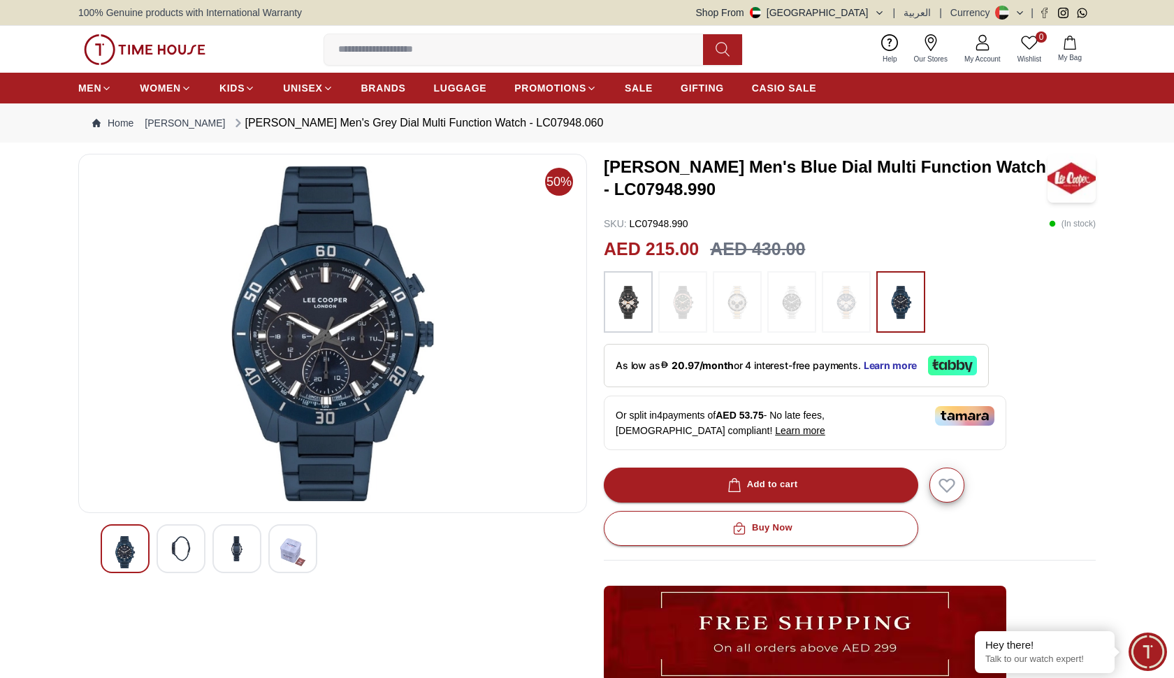
click at [628, 308] on img at bounding box center [628, 302] width 35 height 48
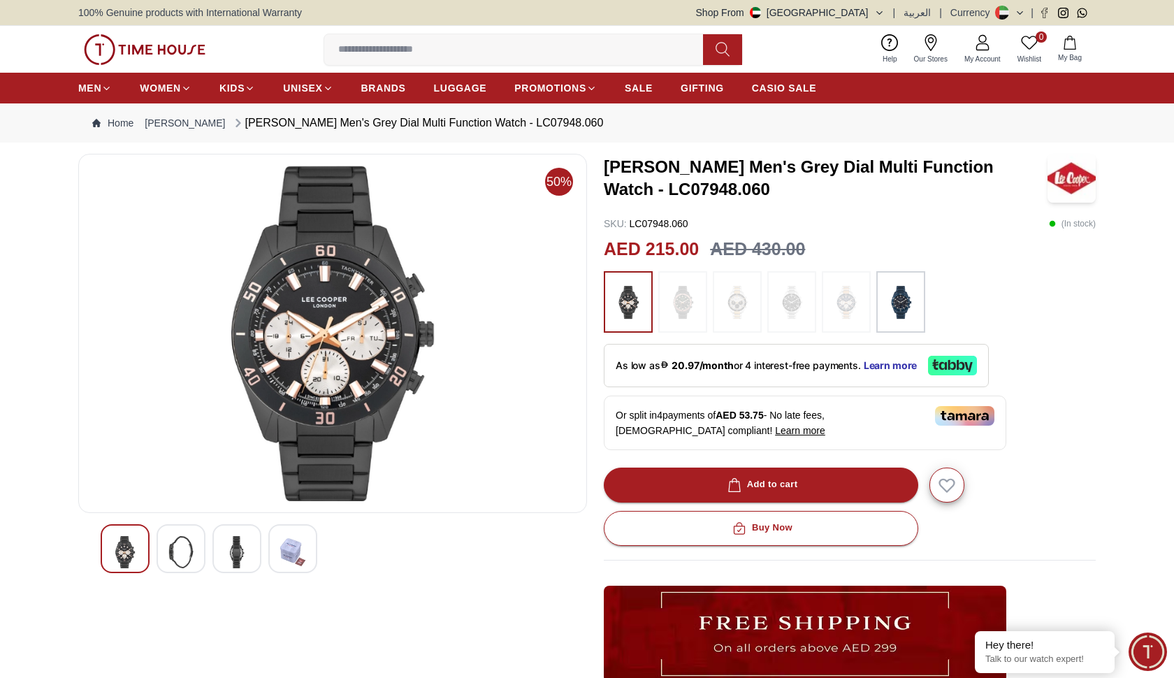
click at [896, 310] on img at bounding box center [901, 302] width 35 height 48
